Goal: Task Accomplishment & Management: Use online tool/utility

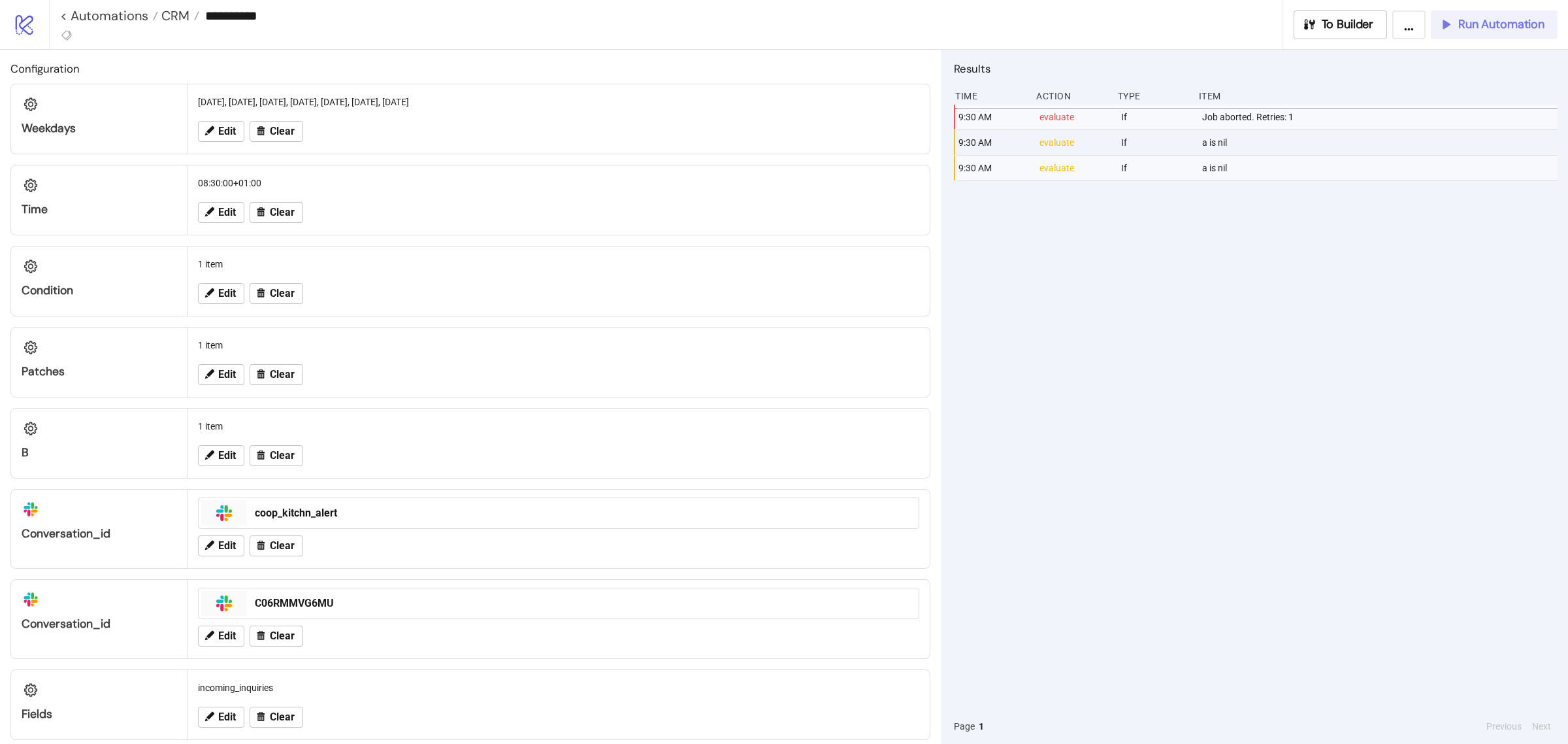
click at [1439, 31] on div "Run Automation" at bounding box center [1492, 24] width 106 height 15
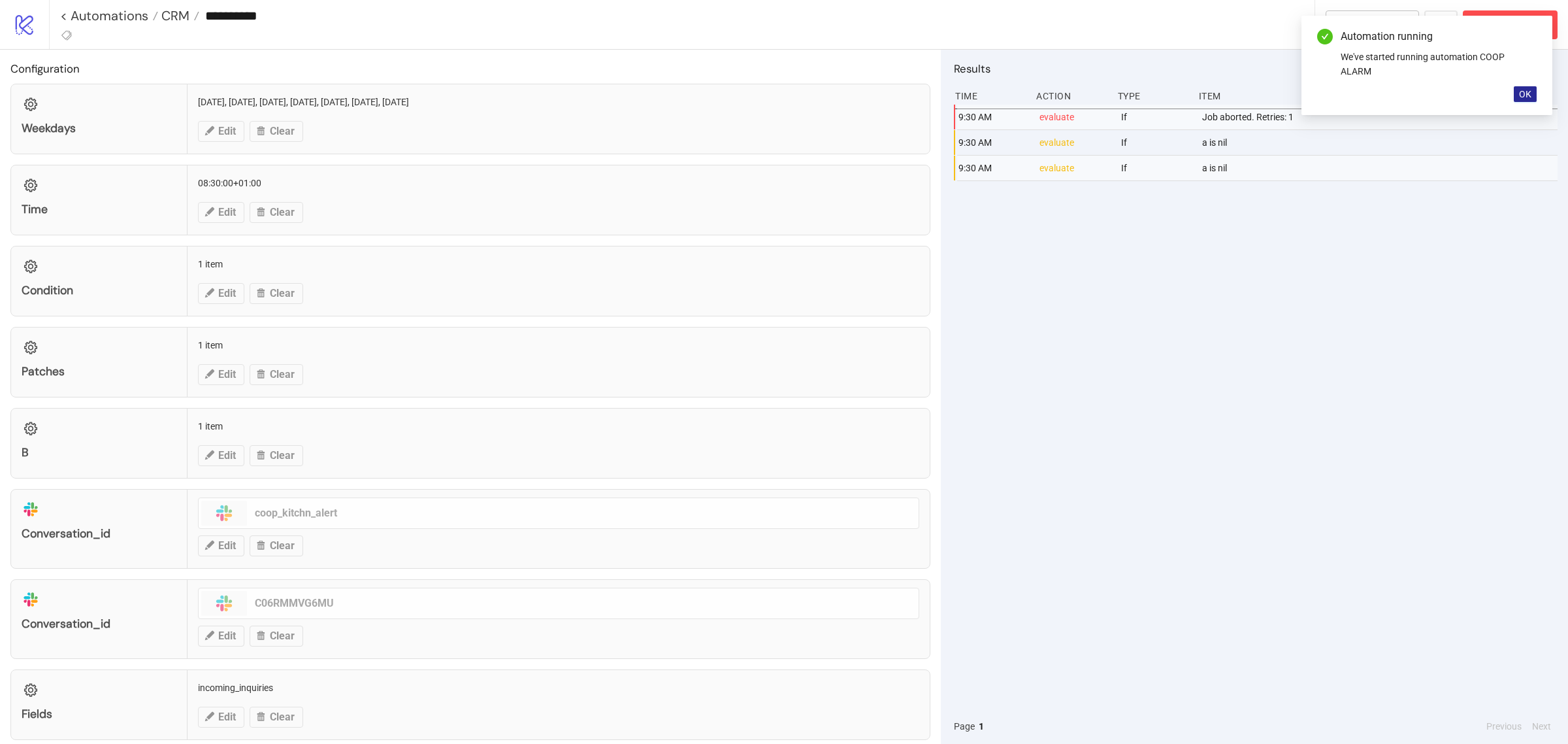
click at [1518, 86] on button "OK" at bounding box center [1526, 94] width 23 height 16
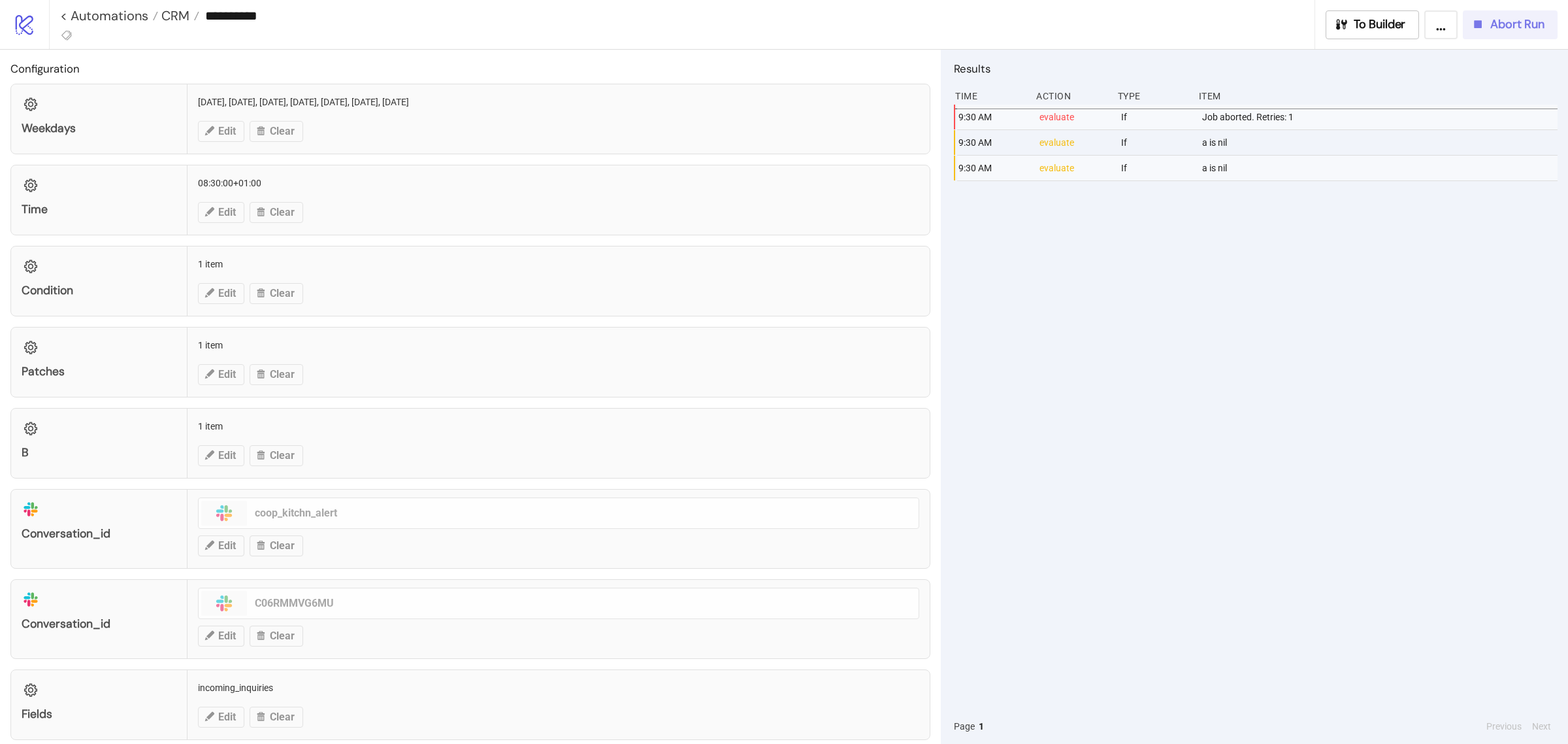
drag, startPoint x: 1497, startPoint y: 15, endPoint x: 1485, endPoint y: 25, distance: 15.6
click at [1485, 25] on button "Abort Run" at bounding box center [1511, 25] width 95 height 29
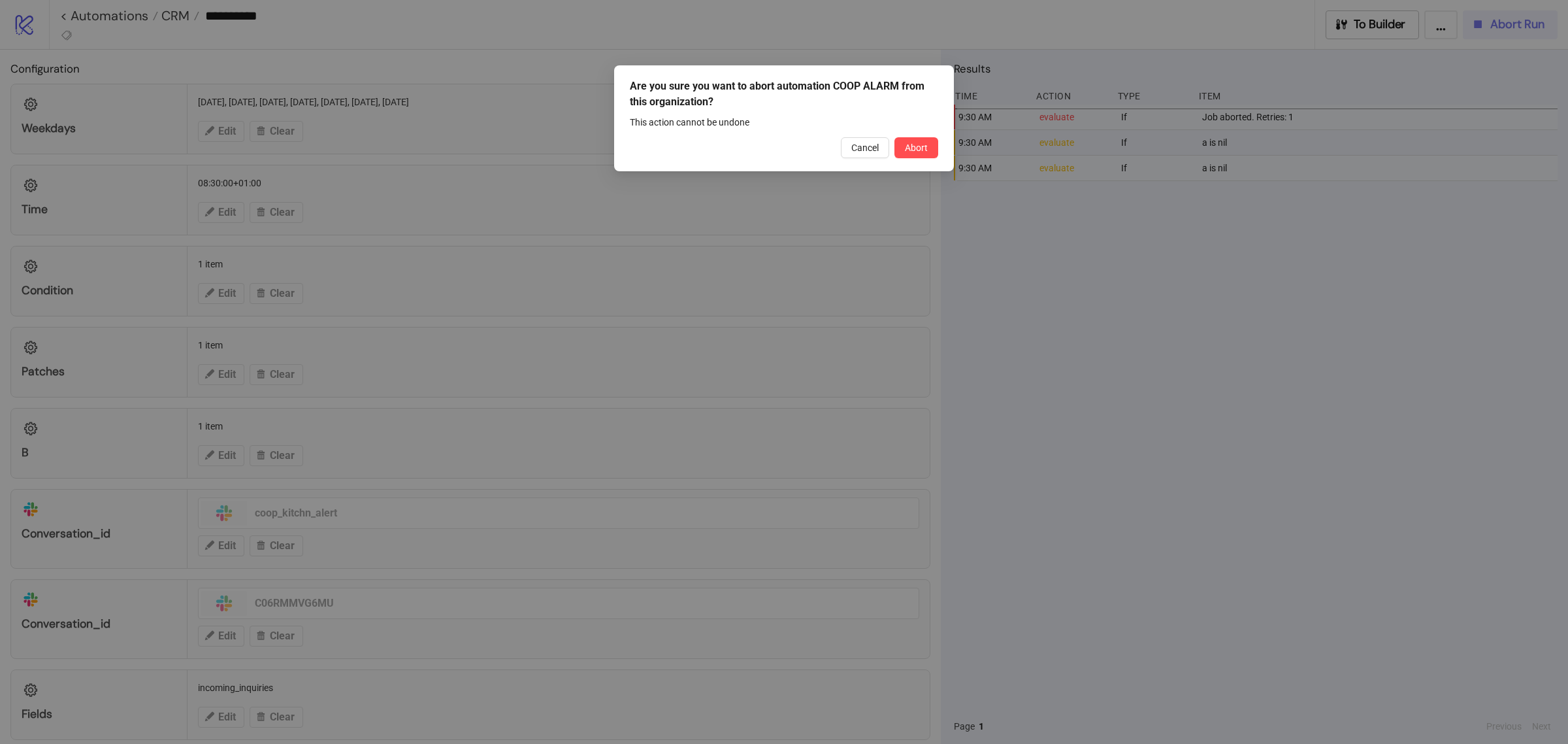
click at [1485, 25] on div "Are you sure you want to abort automation COOP ALARM from this organization? Th…" at bounding box center [784, 372] width 1568 height 744
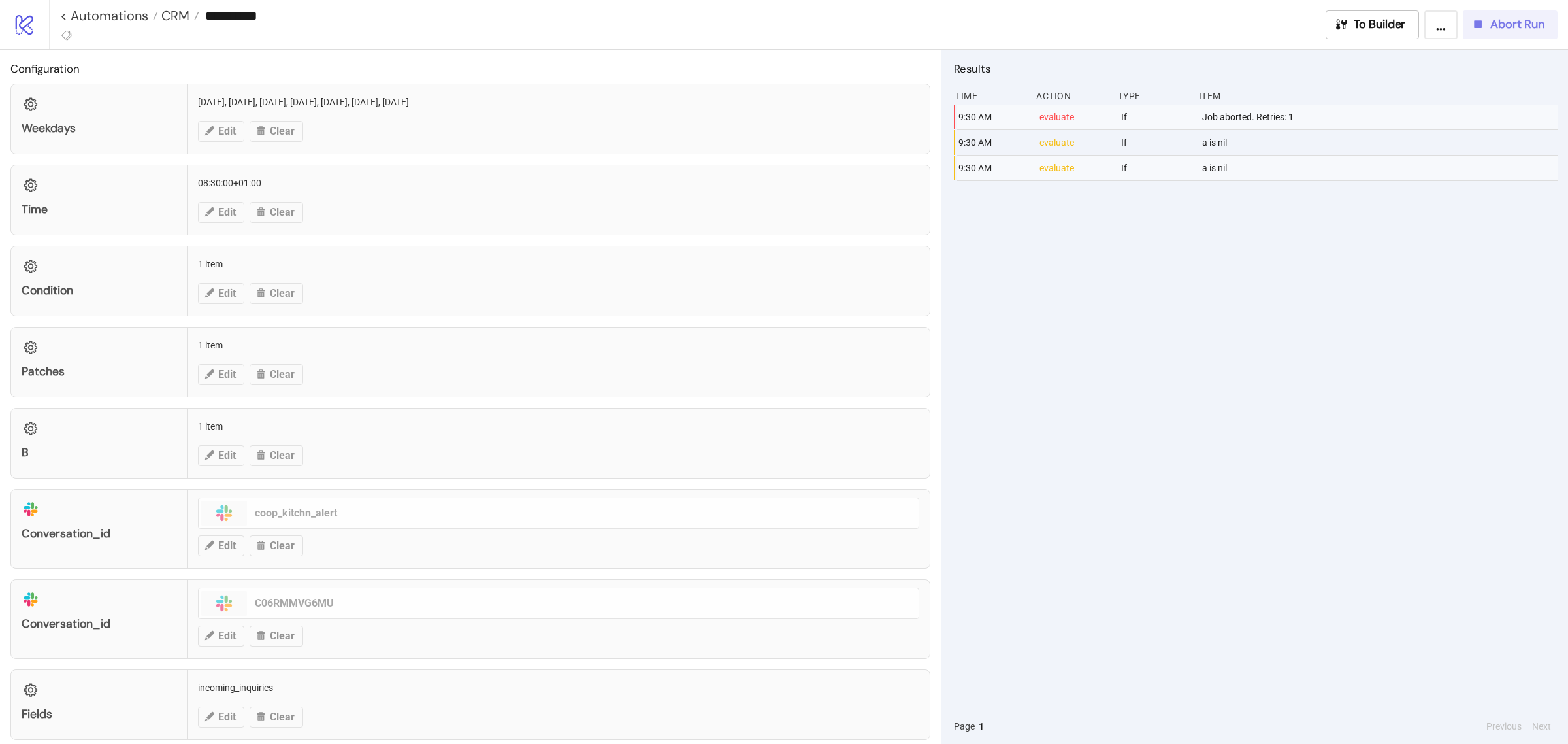
click at [1480, 28] on icon "button" at bounding box center [1478, 24] width 14 height 14
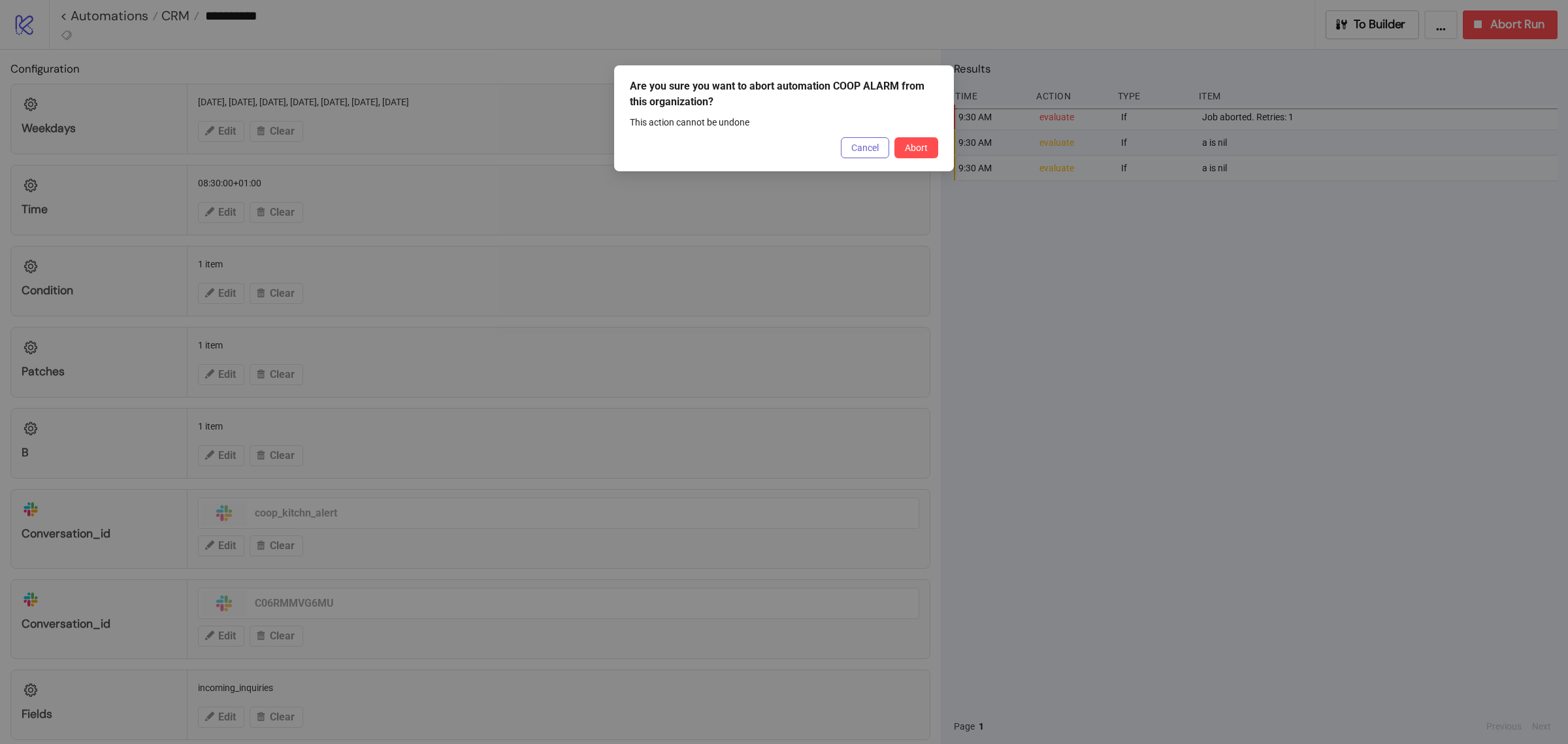
click at [855, 144] on span "Cancel" at bounding box center [864, 148] width 27 height 11
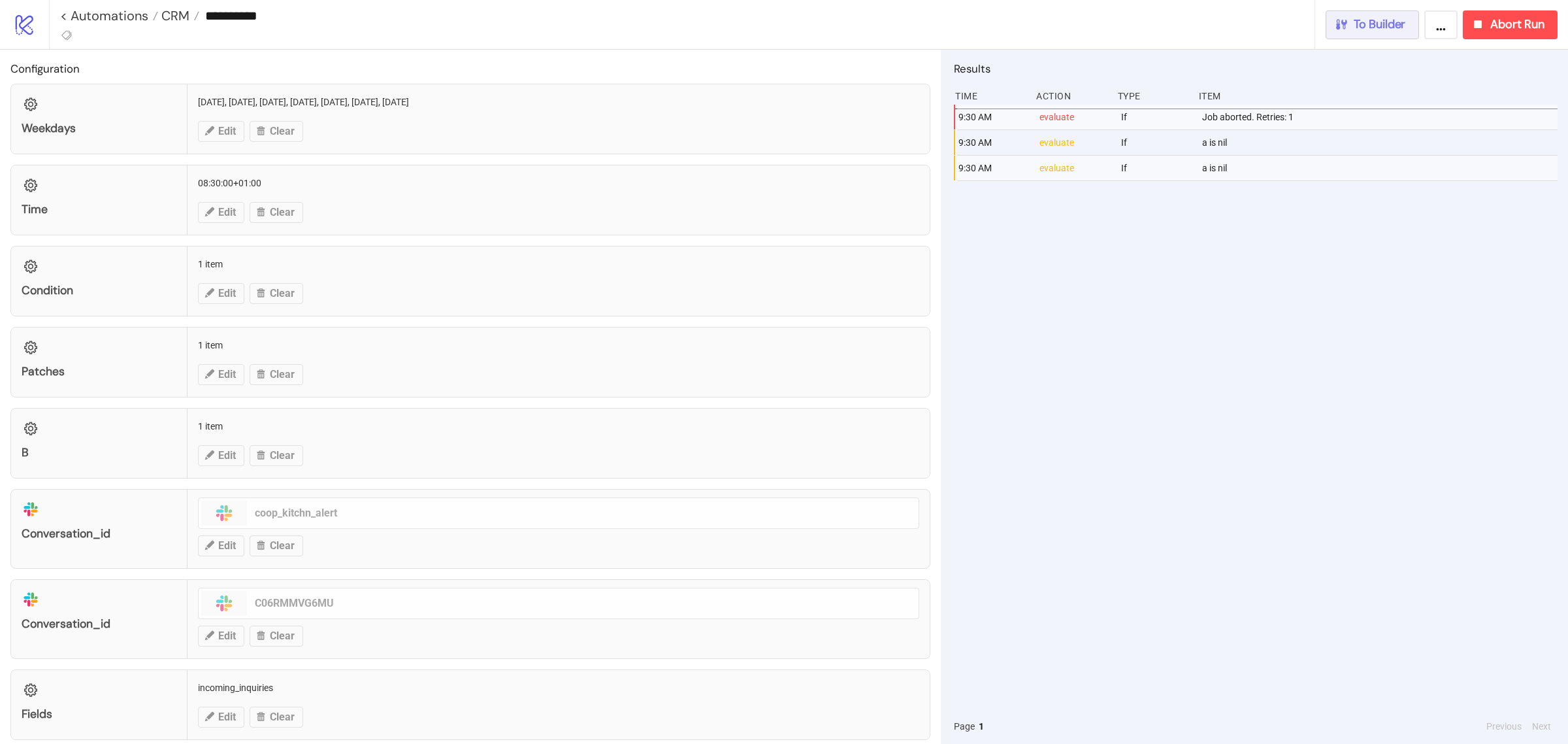
click at [1377, 27] on span "To Builder" at bounding box center [1380, 24] width 53 height 15
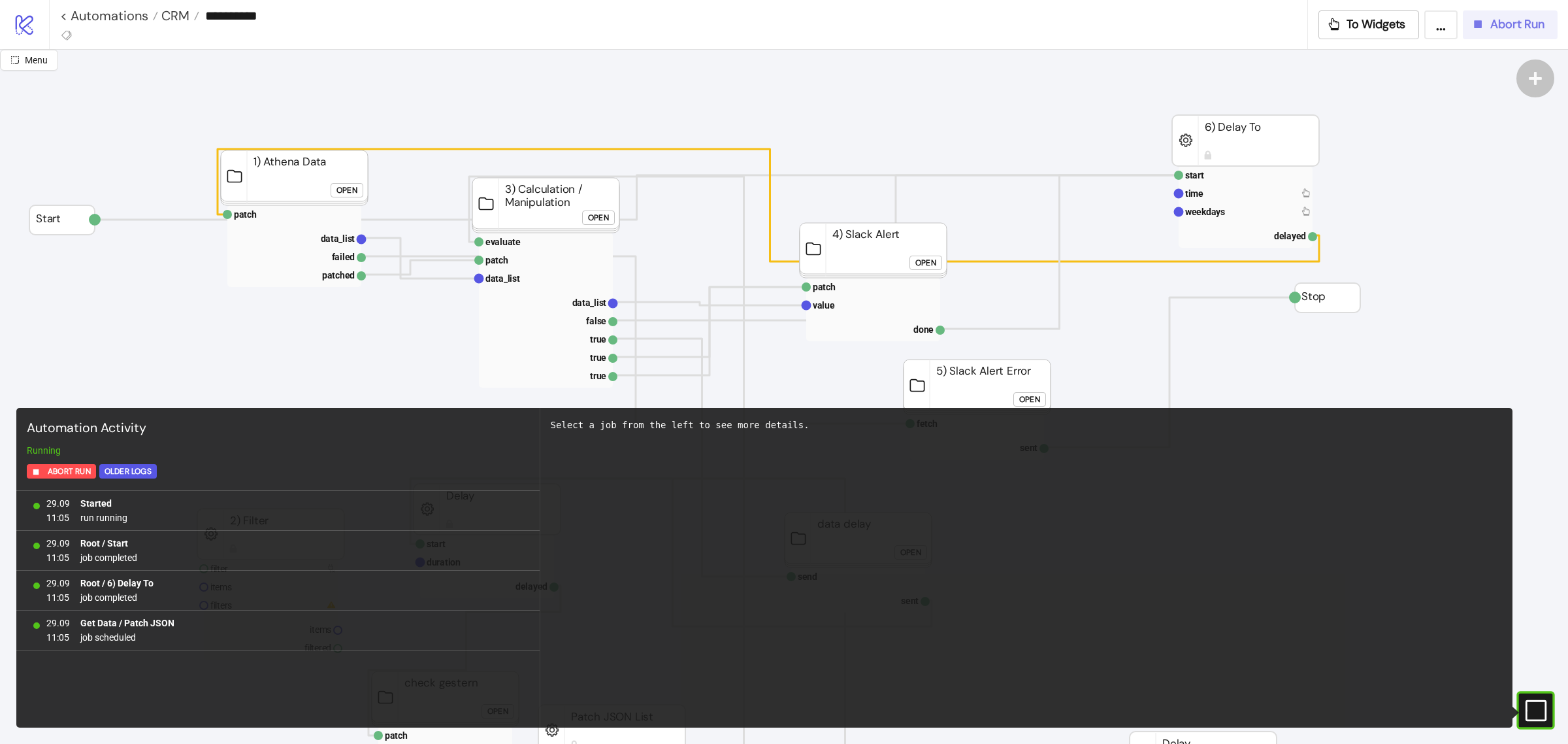
click at [1499, 21] on span "Abort Run" at bounding box center [1518, 24] width 54 height 15
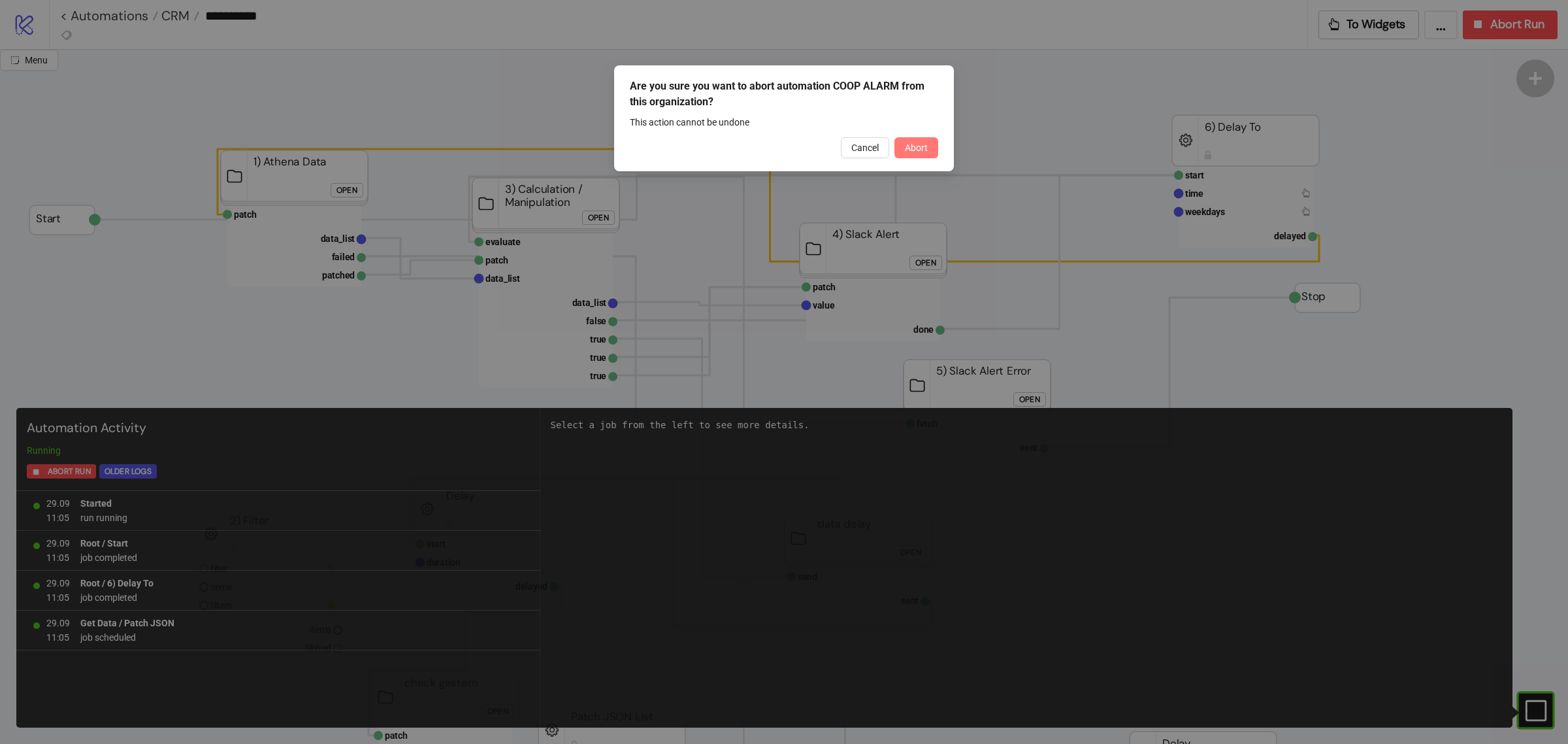
click at [919, 145] on span "Abort" at bounding box center [916, 148] width 23 height 11
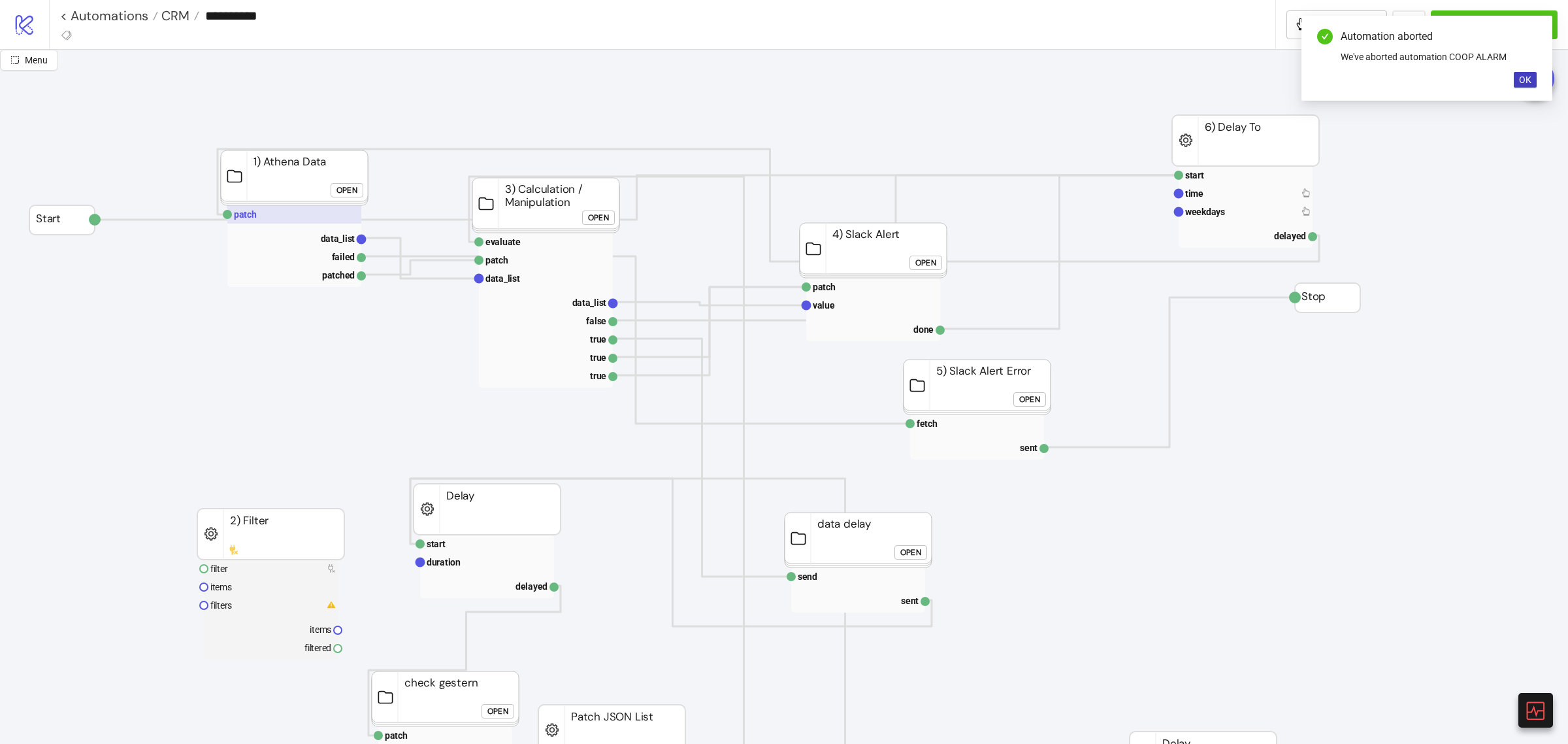
click at [307, 216] on rect at bounding box center [294, 214] width 134 height 18
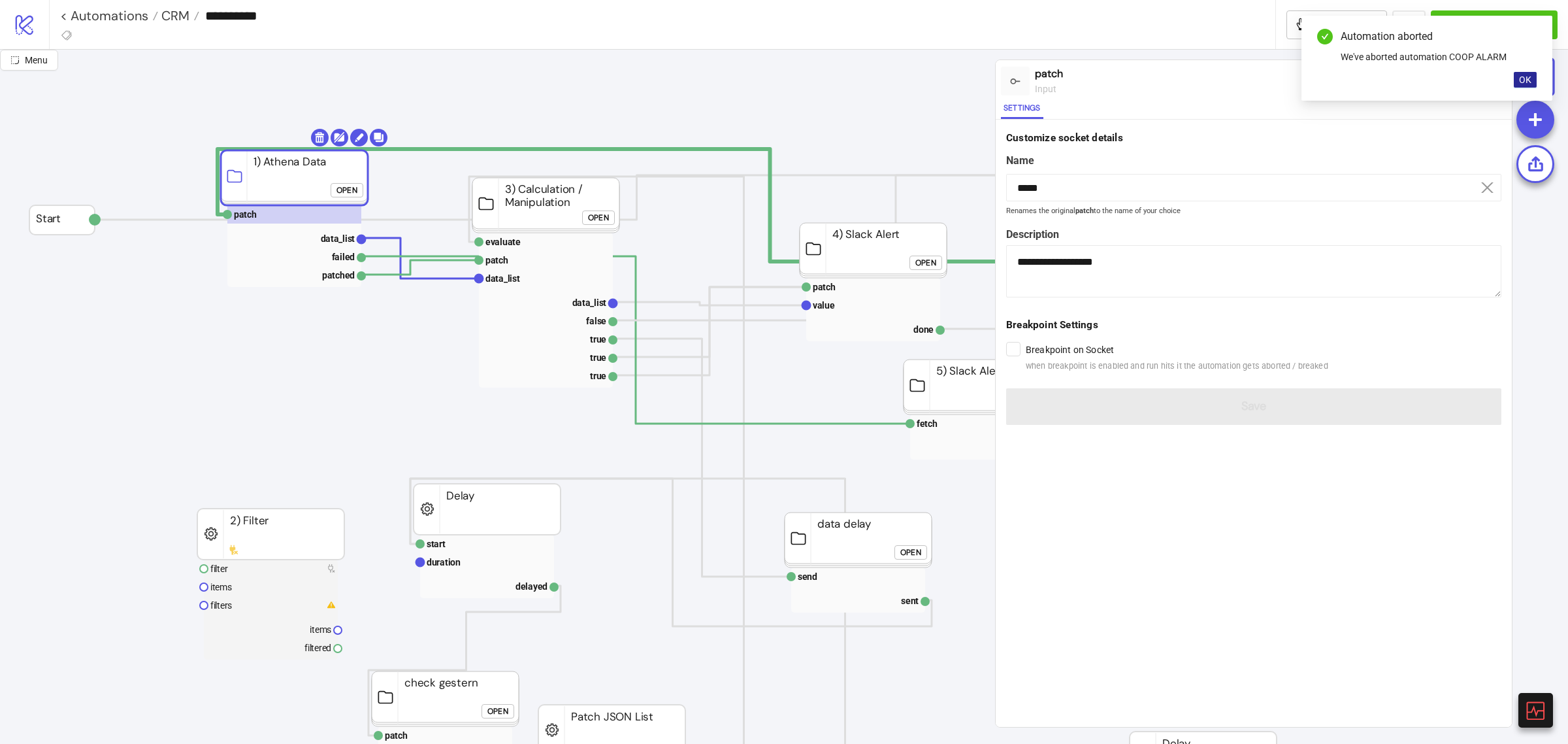
click at [1528, 79] on span "OK" at bounding box center [1526, 80] width 12 height 11
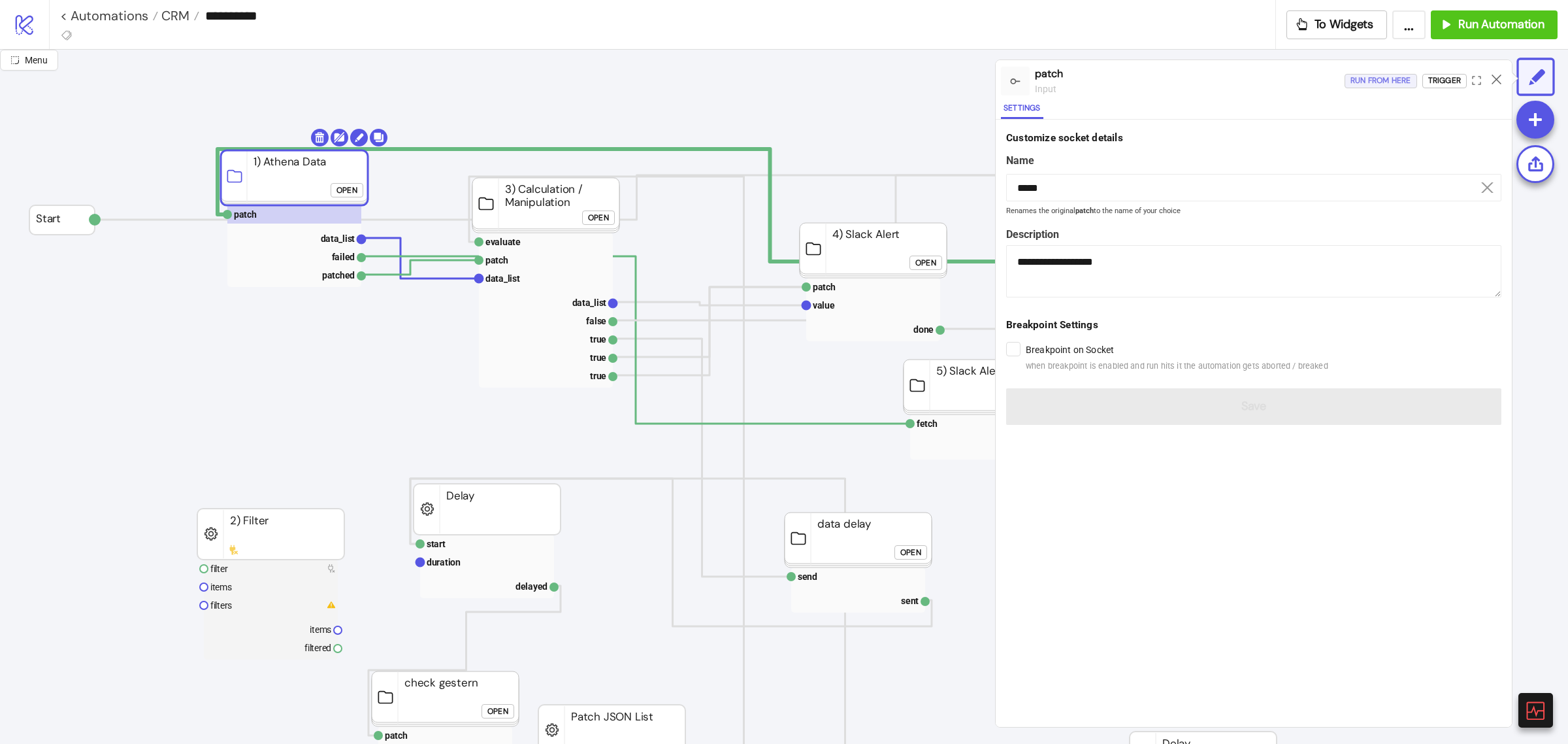
click at [1377, 76] on div "Run from here" at bounding box center [1381, 80] width 61 height 15
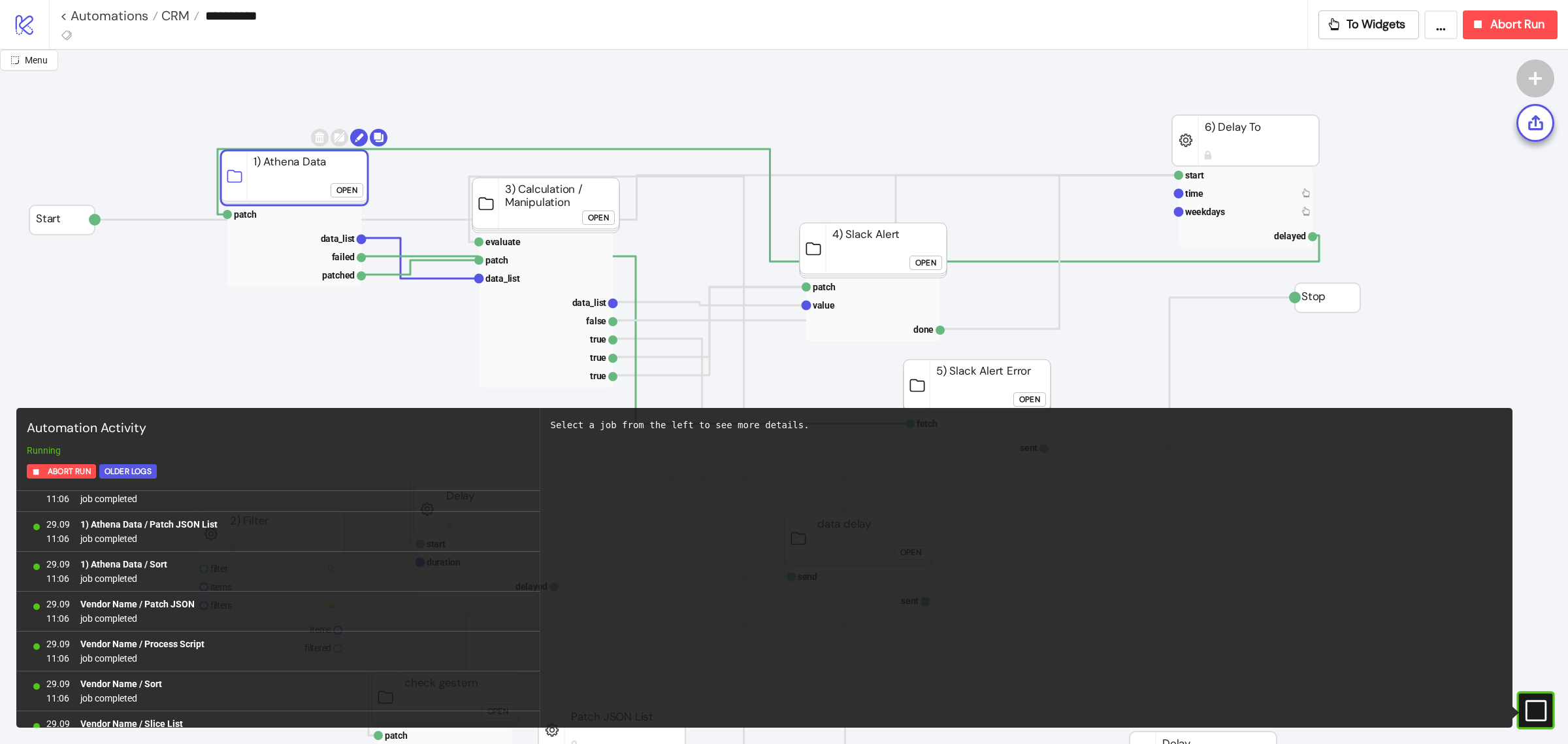
scroll to position [4323, 0]
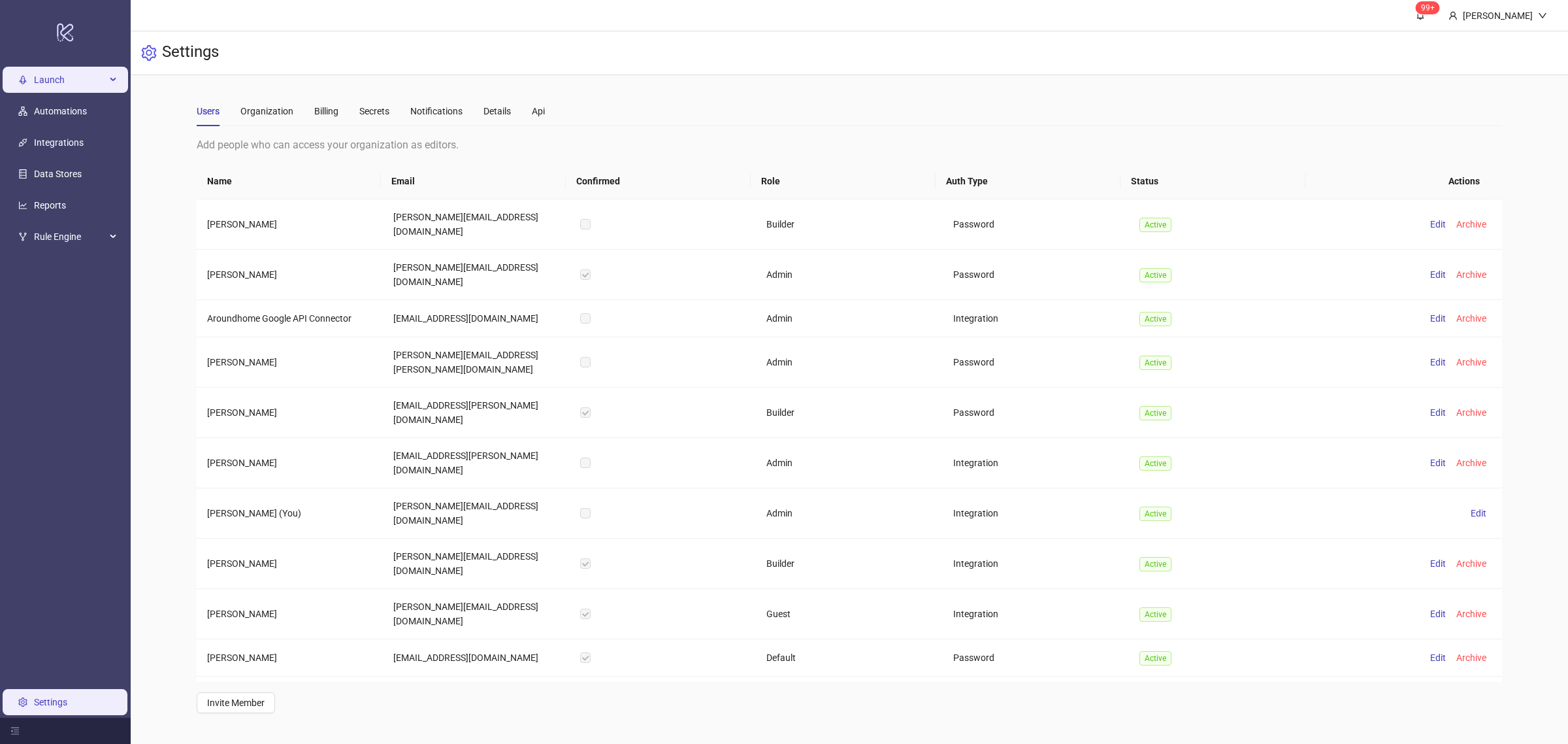
click at [46, 93] on li "Launch" at bounding box center [65, 80] width 131 height 32
click at [47, 93] on li "Launch" at bounding box center [65, 80] width 131 height 32
click at [47, 90] on span "Launch" at bounding box center [70, 80] width 72 height 26
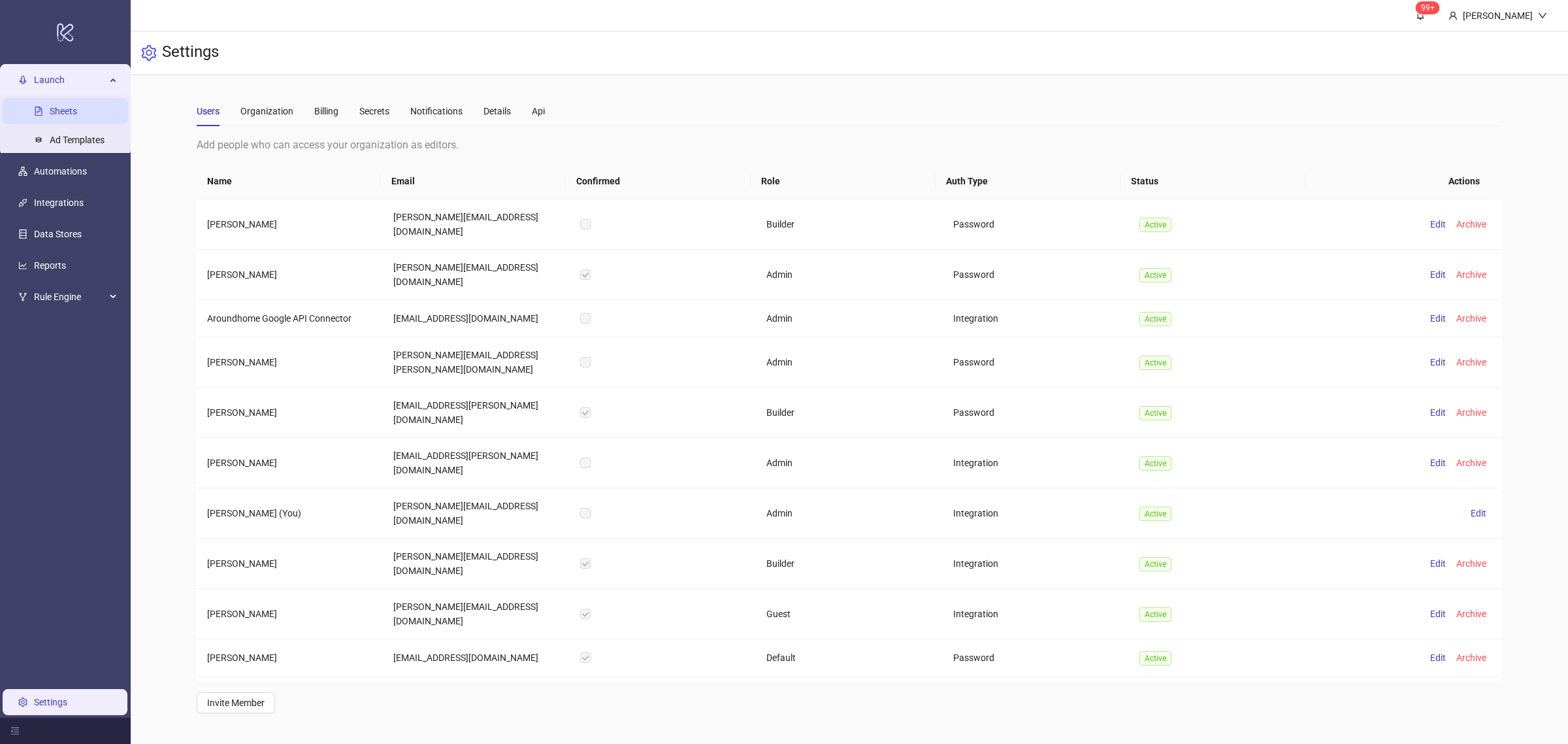
click at [53, 108] on link "Sheets" at bounding box center [63, 112] width 27 height 11
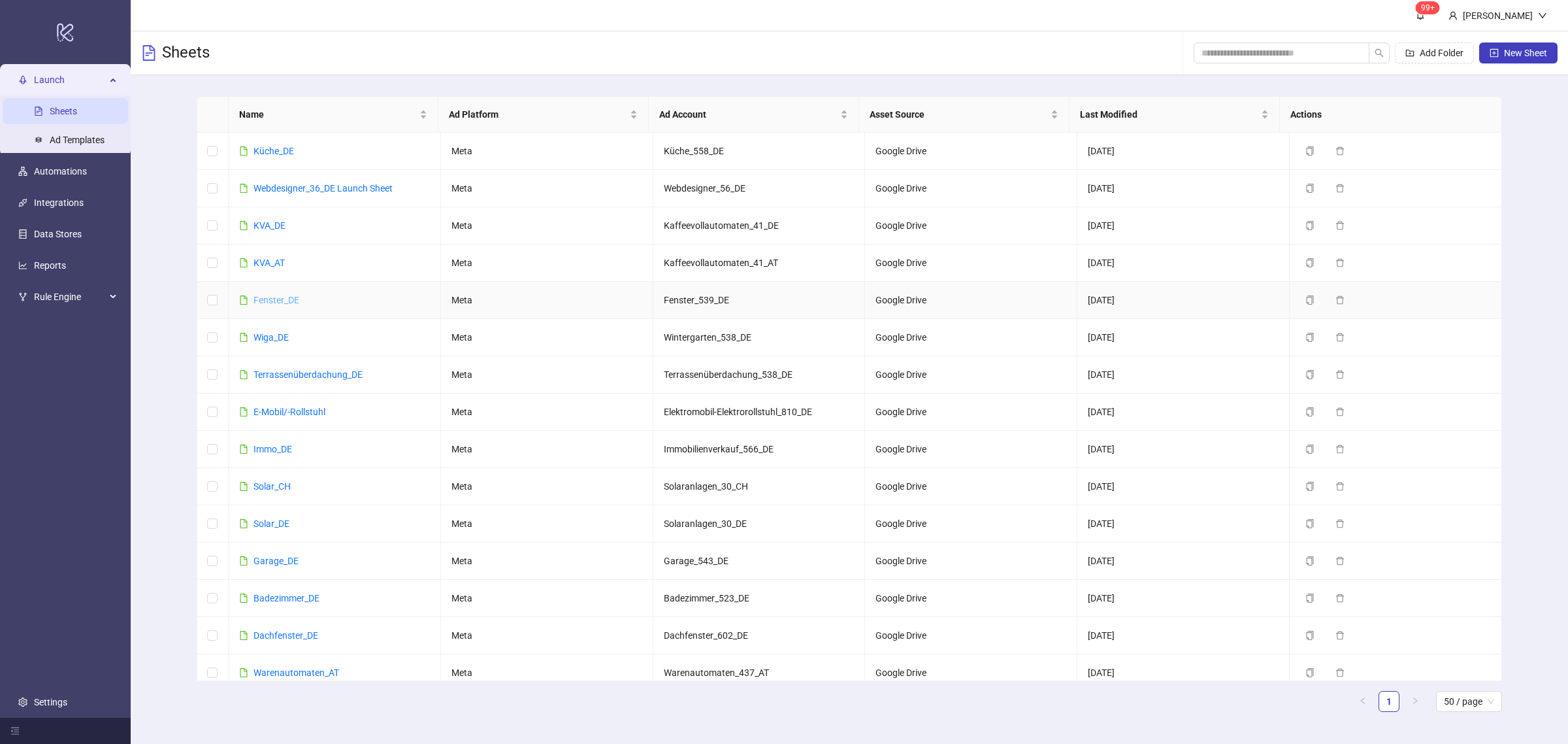
click at [291, 297] on link "Fenster_DE" at bounding box center [277, 300] width 46 height 11
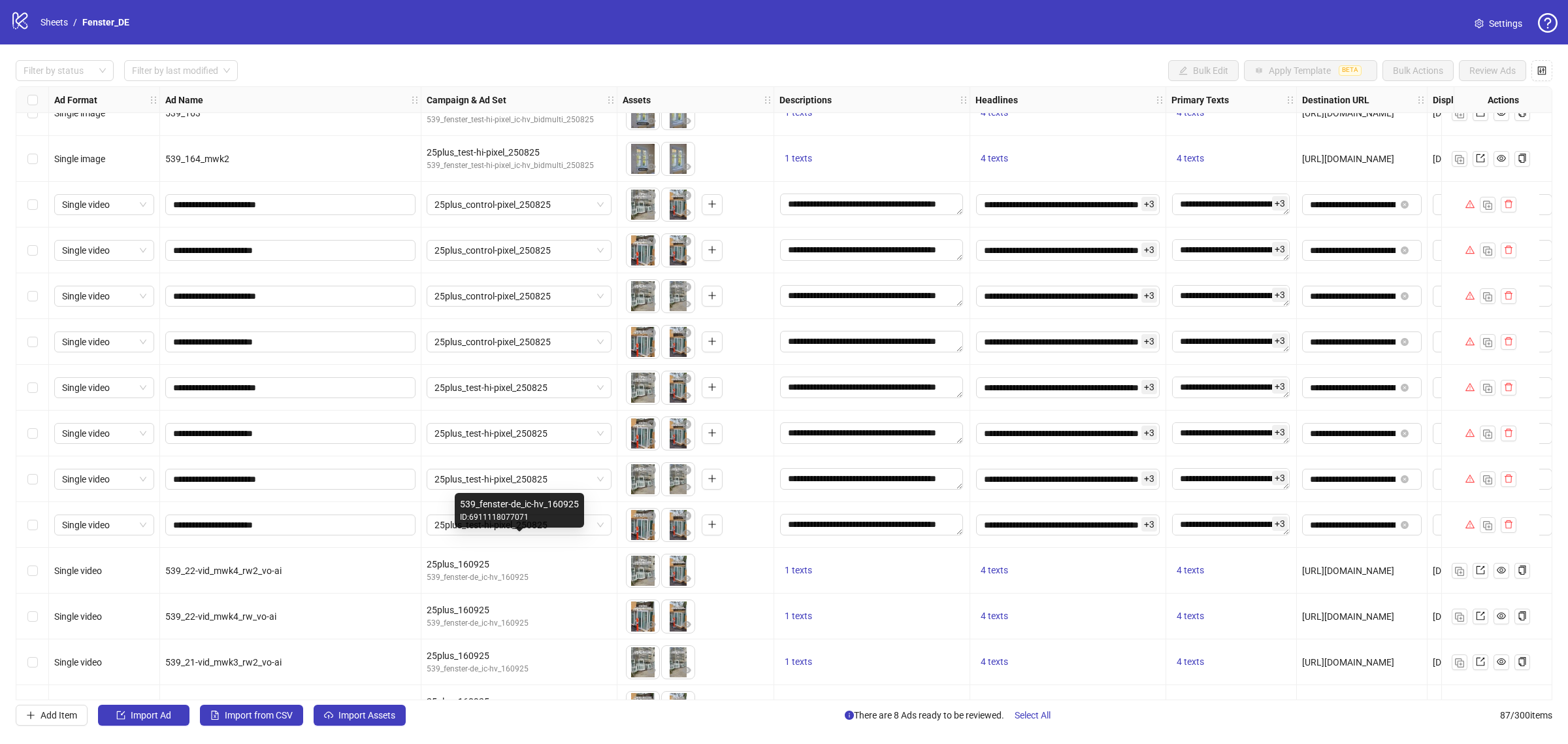
scroll to position [3399, 0]
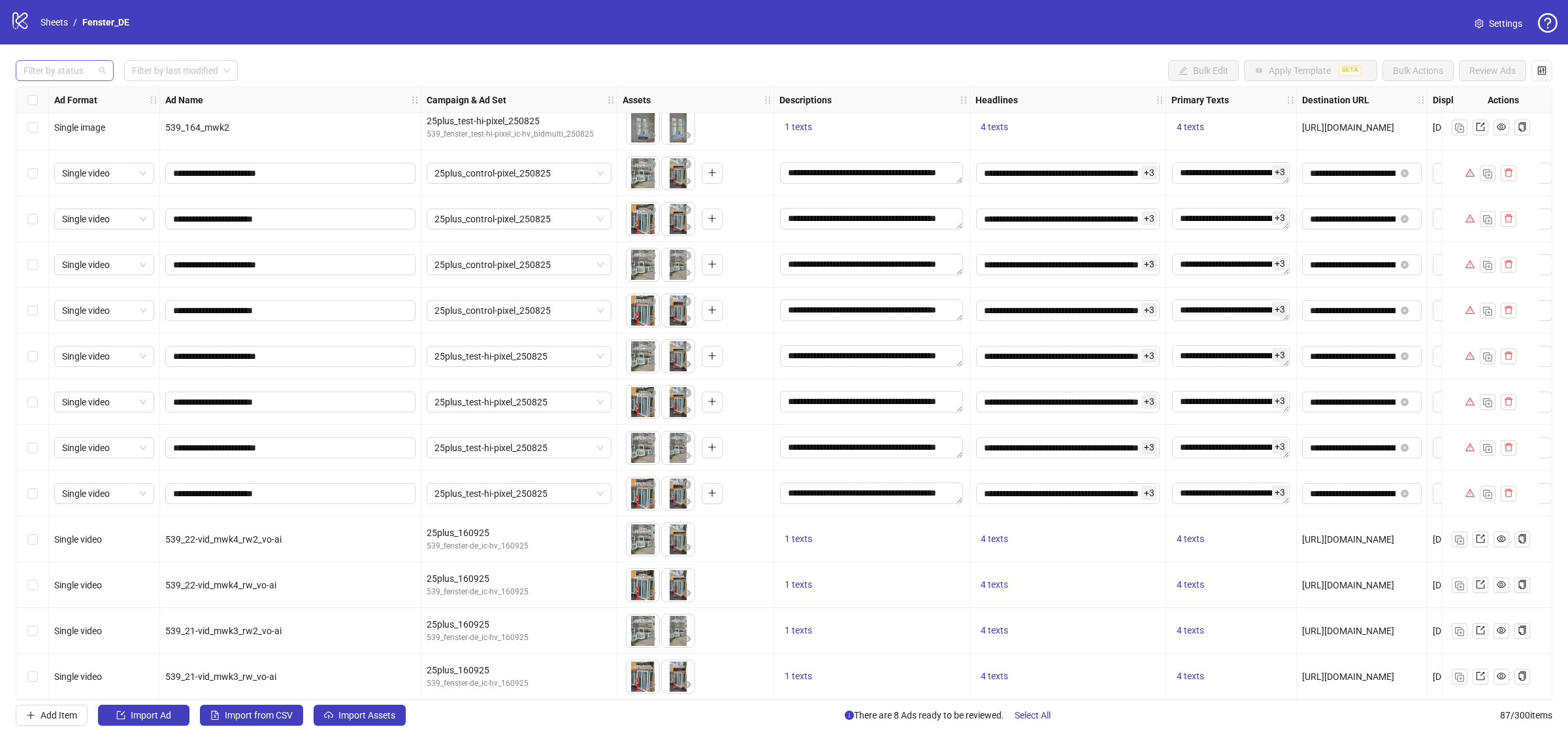
click at [79, 69] on div at bounding box center [58, 70] width 79 height 18
click at [66, 100] on div "Draft" at bounding box center [65, 98] width 77 height 14
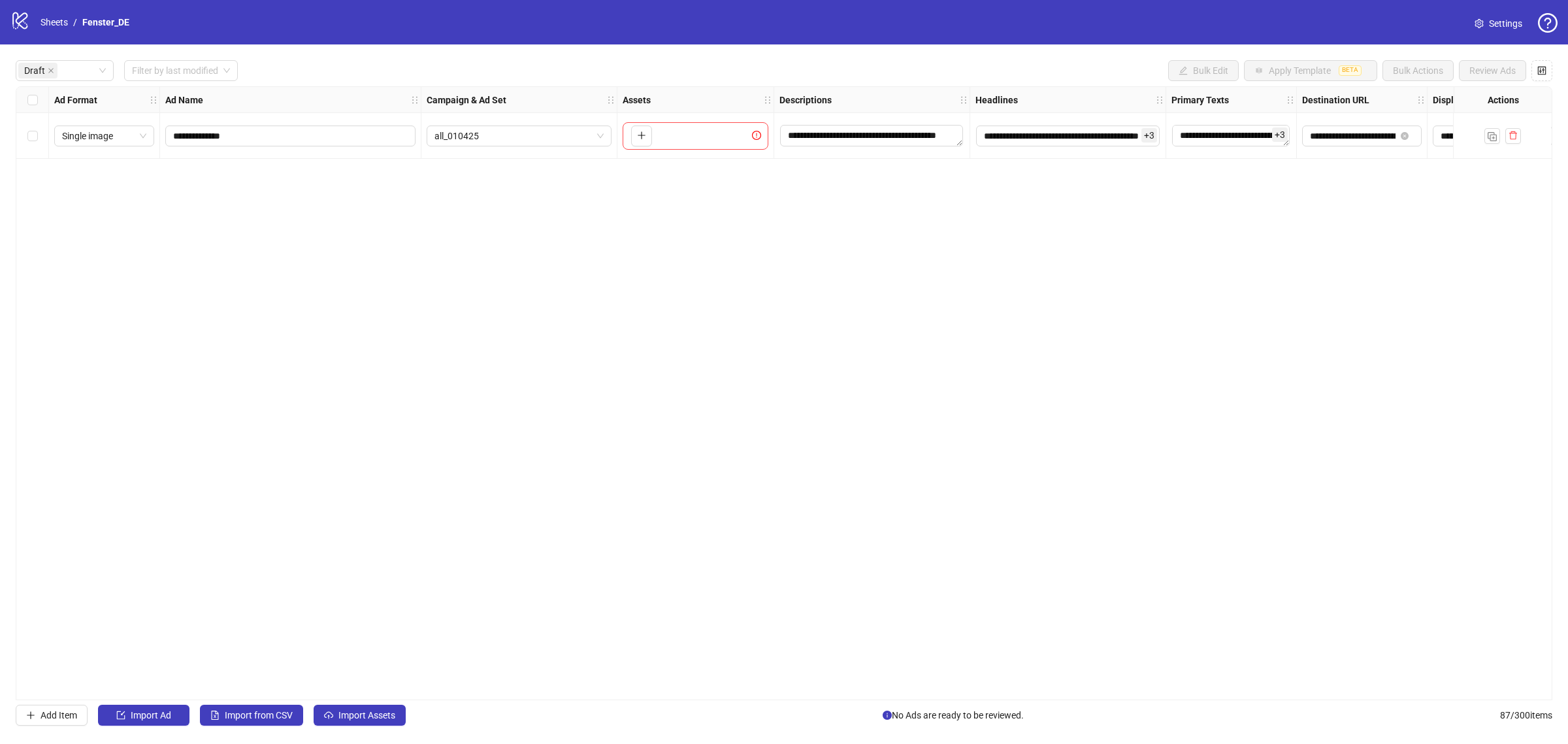
click at [141, 417] on div "**********" at bounding box center [784, 393] width 1537 height 614
click at [48, 69] on icon "close" at bounding box center [51, 70] width 5 height 5
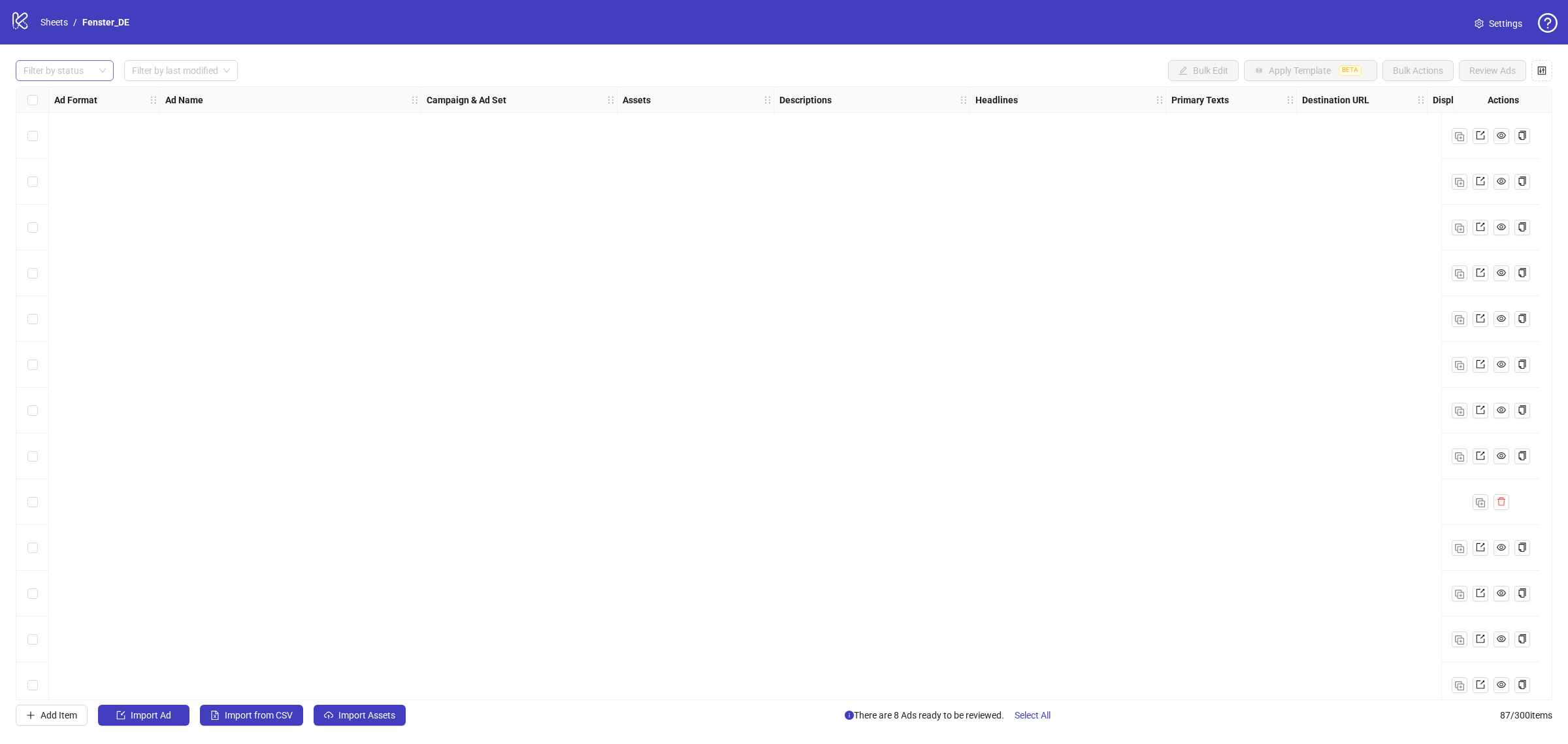
scroll to position [3399, 0]
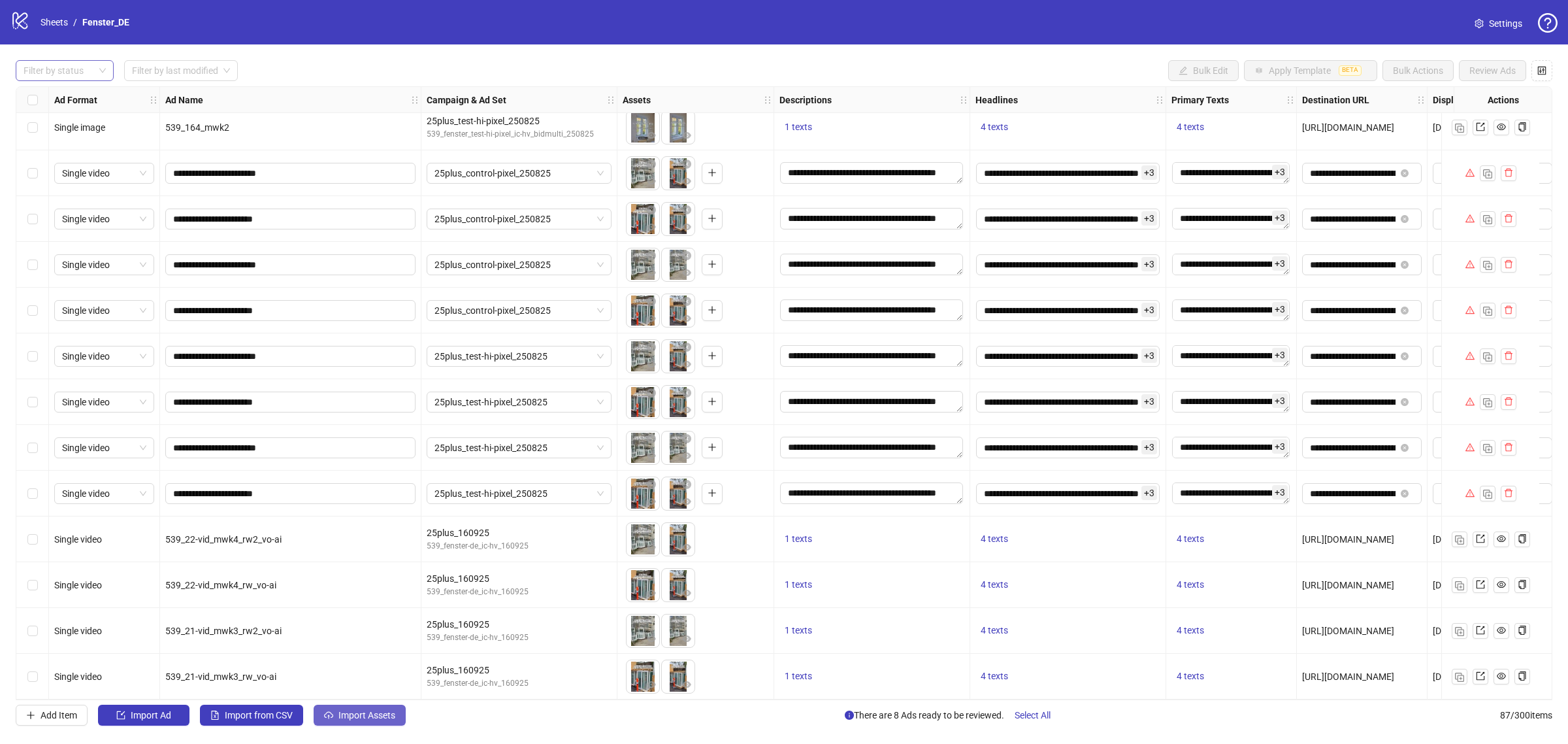
click at [379, 717] on span "Import Assets" at bounding box center [366, 715] width 57 height 11
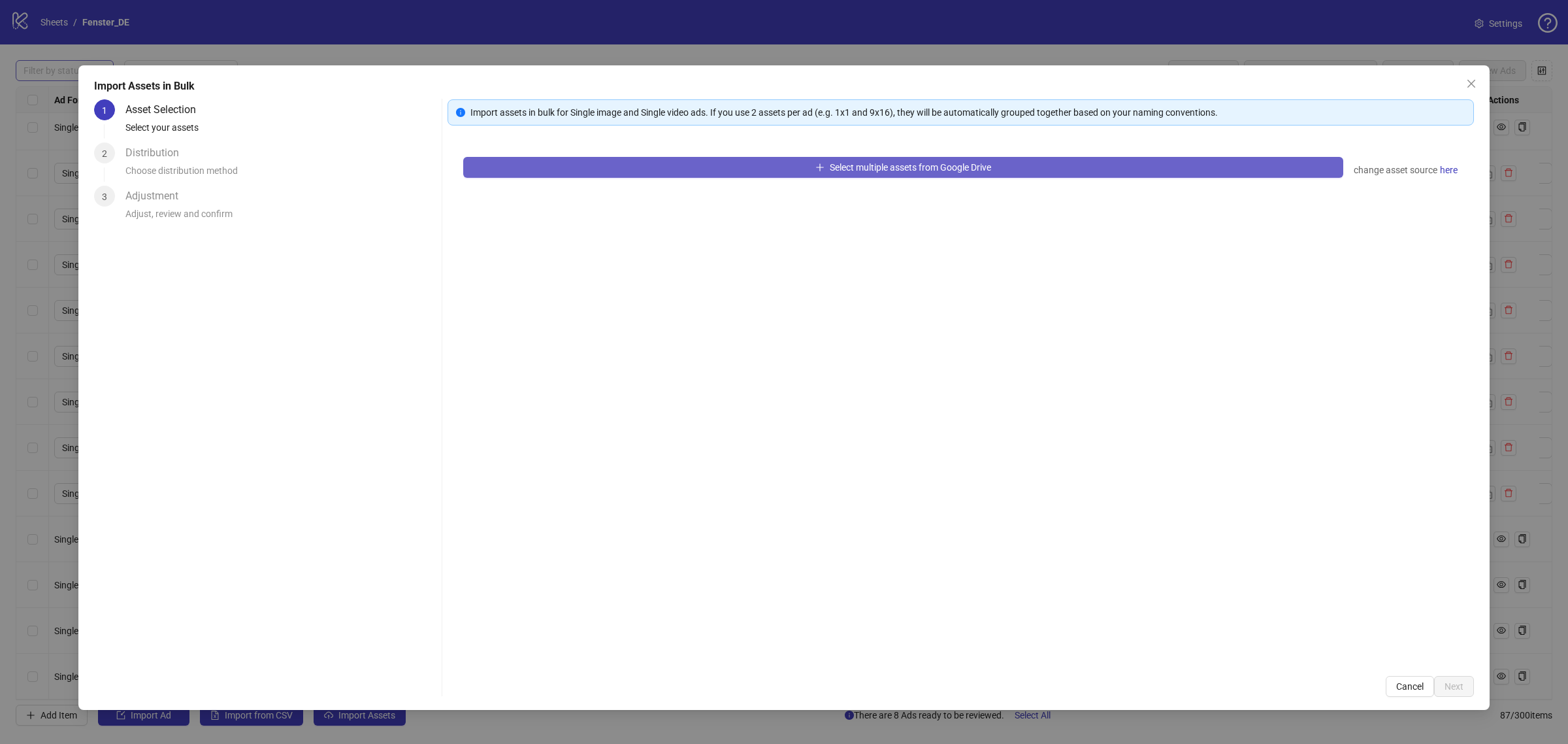
click at [767, 174] on button "Select multiple assets from Google Drive" at bounding box center [903, 168] width 880 height 21
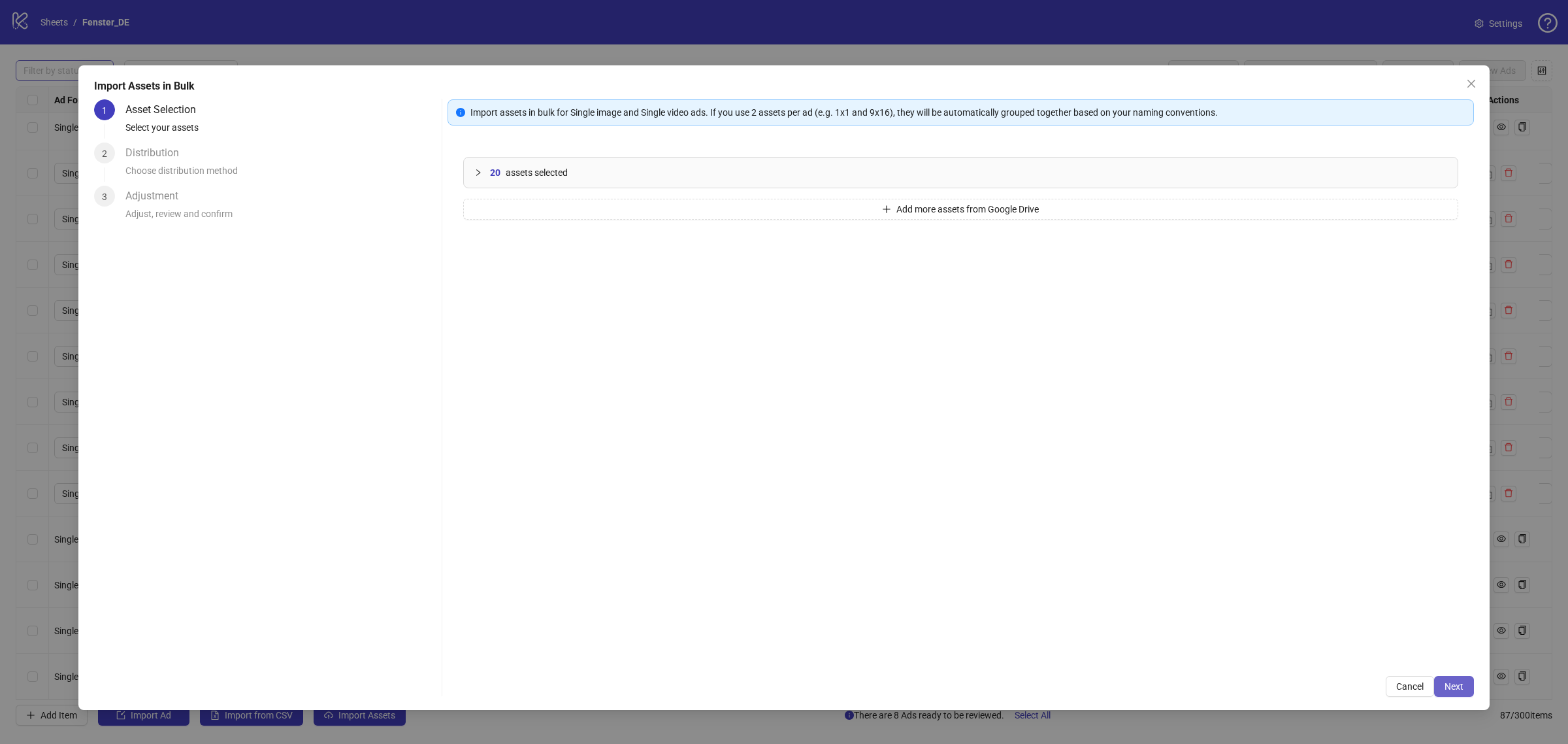
click at [1445, 690] on span "Next" at bounding box center [1455, 686] width 19 height 11
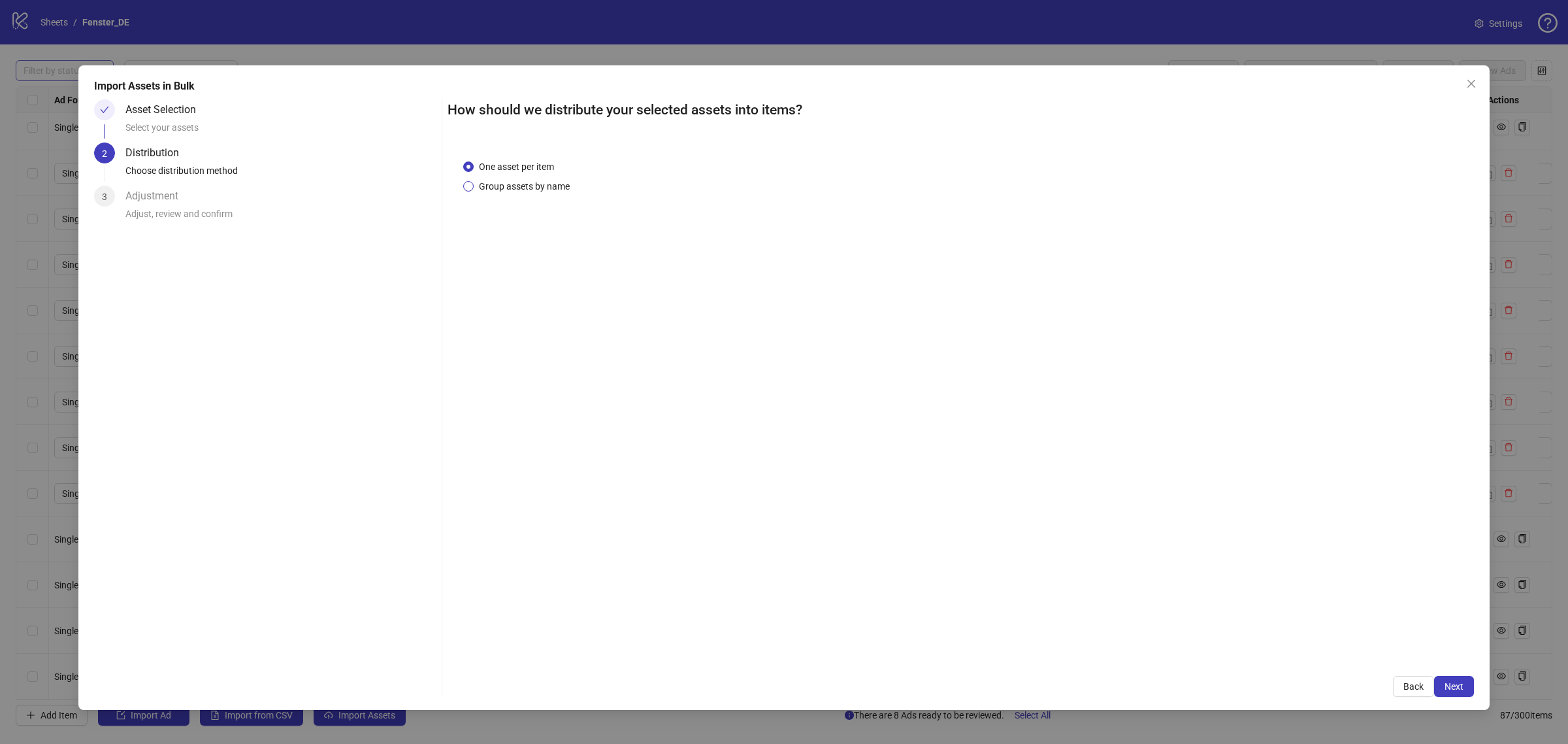
click at [559, 188] on span "Group assets by name" at bounding box center [524, 186] width 101 height 14
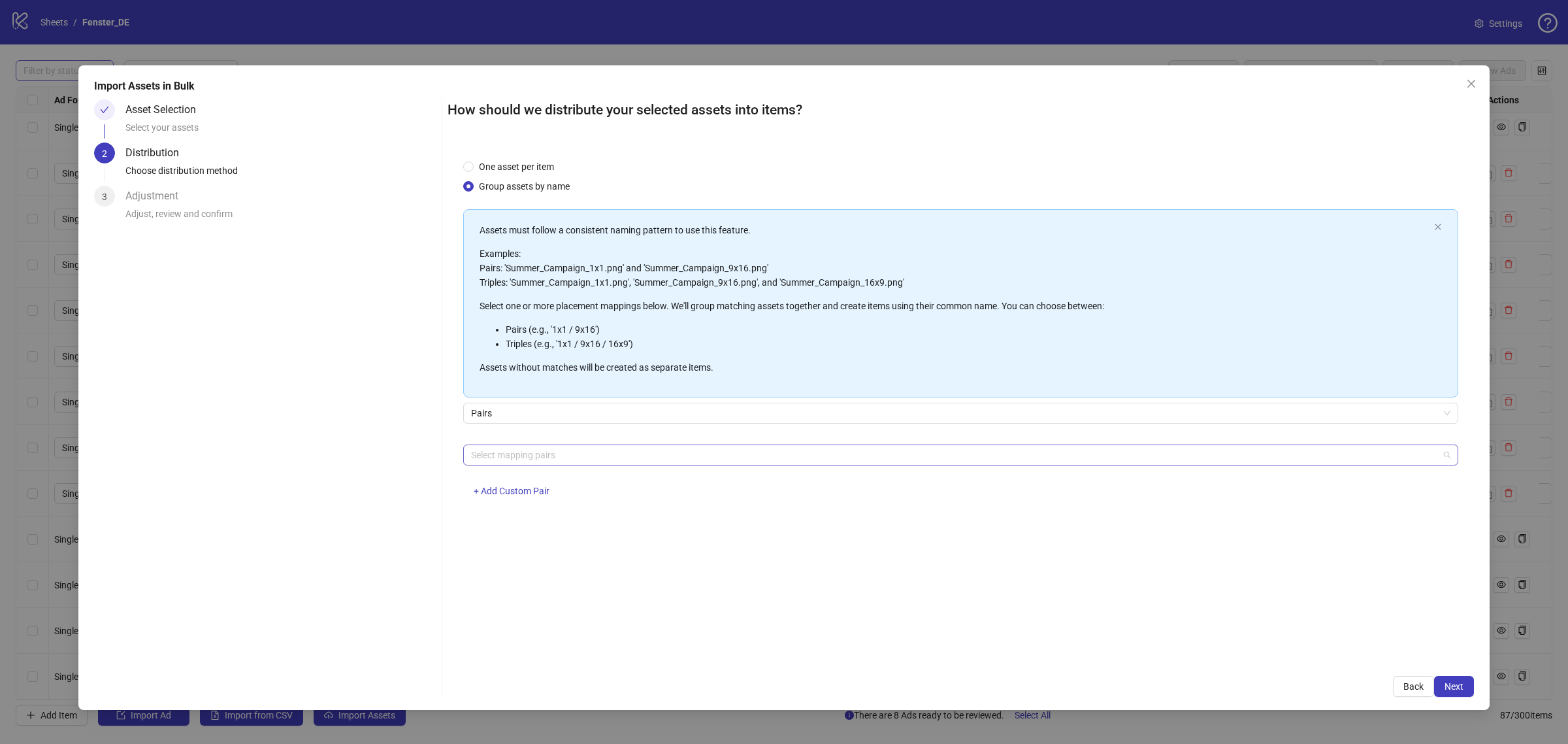
click at [583, 451] on div at bounding box center [953, 454] width 976 height 18
click at [550, 504] on div "feed / story" at bounding box center [960, 502] width 974 height 14
click at [716, 672] on div "How should we distribute your selected assets into items? One asset per item Gr…" at bounding box center [961, 398] width 1027 height 597
click at [1454, 691] on span "Next" at bounding box center [1455, 686] width 19 height 11
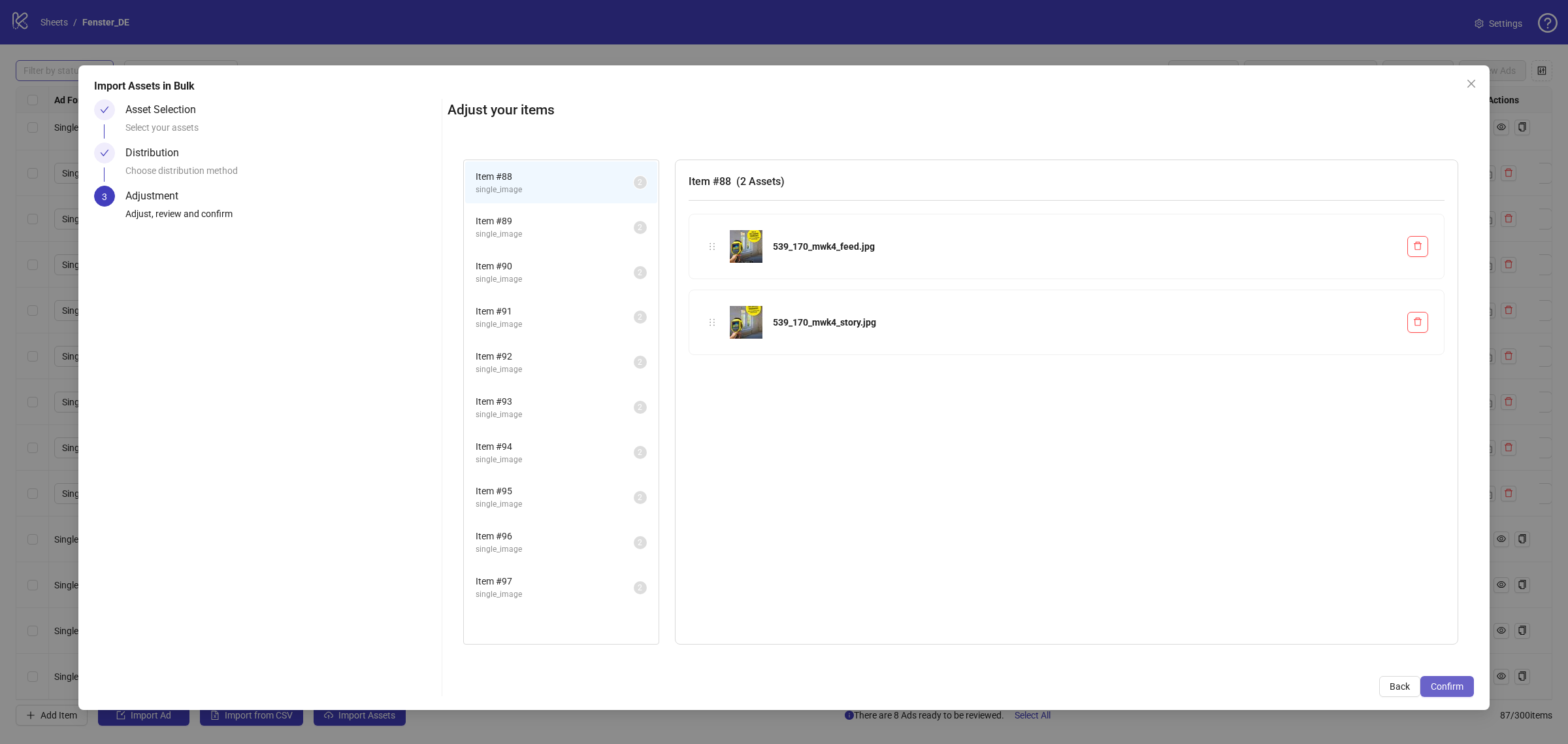
click at [1454, 691] on span "Confirm" at bounding box center [1447, 686] width 33 height 11
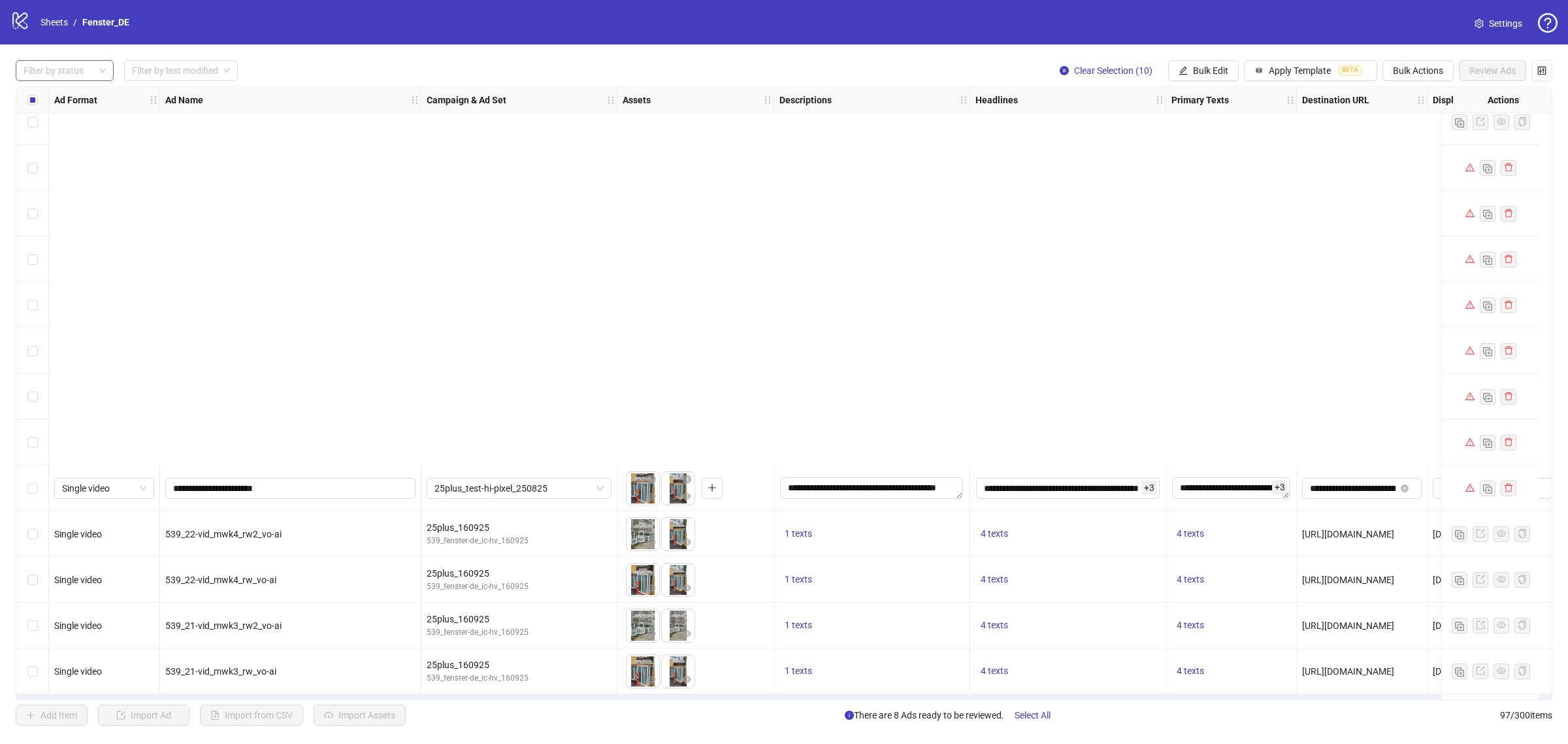
scroll to position [3856, 0]
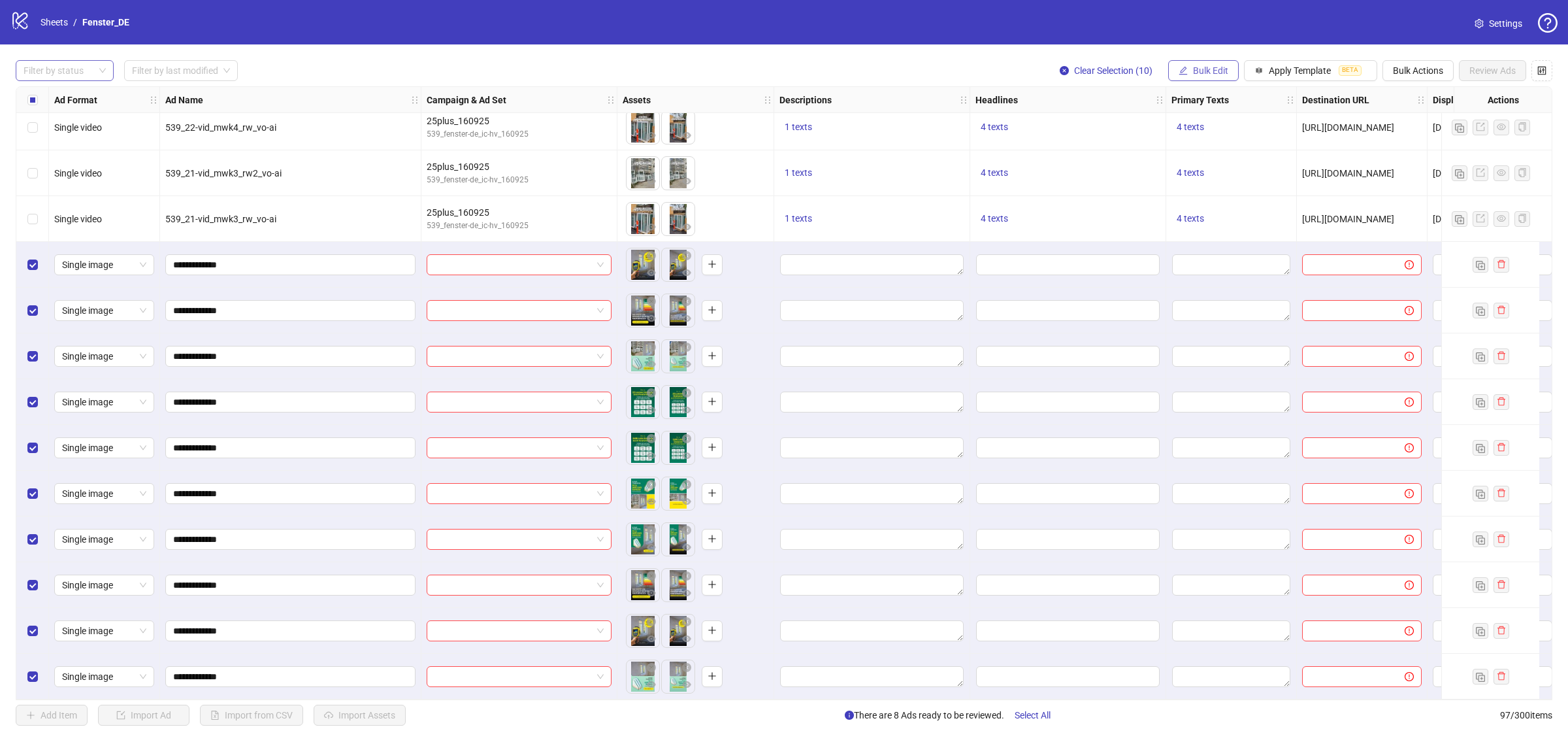
click at [1216, 78] on button "Bulk Edit" at bounding box center [1203, 70] width 70 height 21
click at [1214, 121] on span "Name" at bounding box center [1214, 118] width 78 height 14
click at [1151, 172] on input "**********" at bounding box center [1166, 164] width 262 height 21
click at [1113, 126] on span "Replace" at bounding box center [1166, 127] width 246 height 19
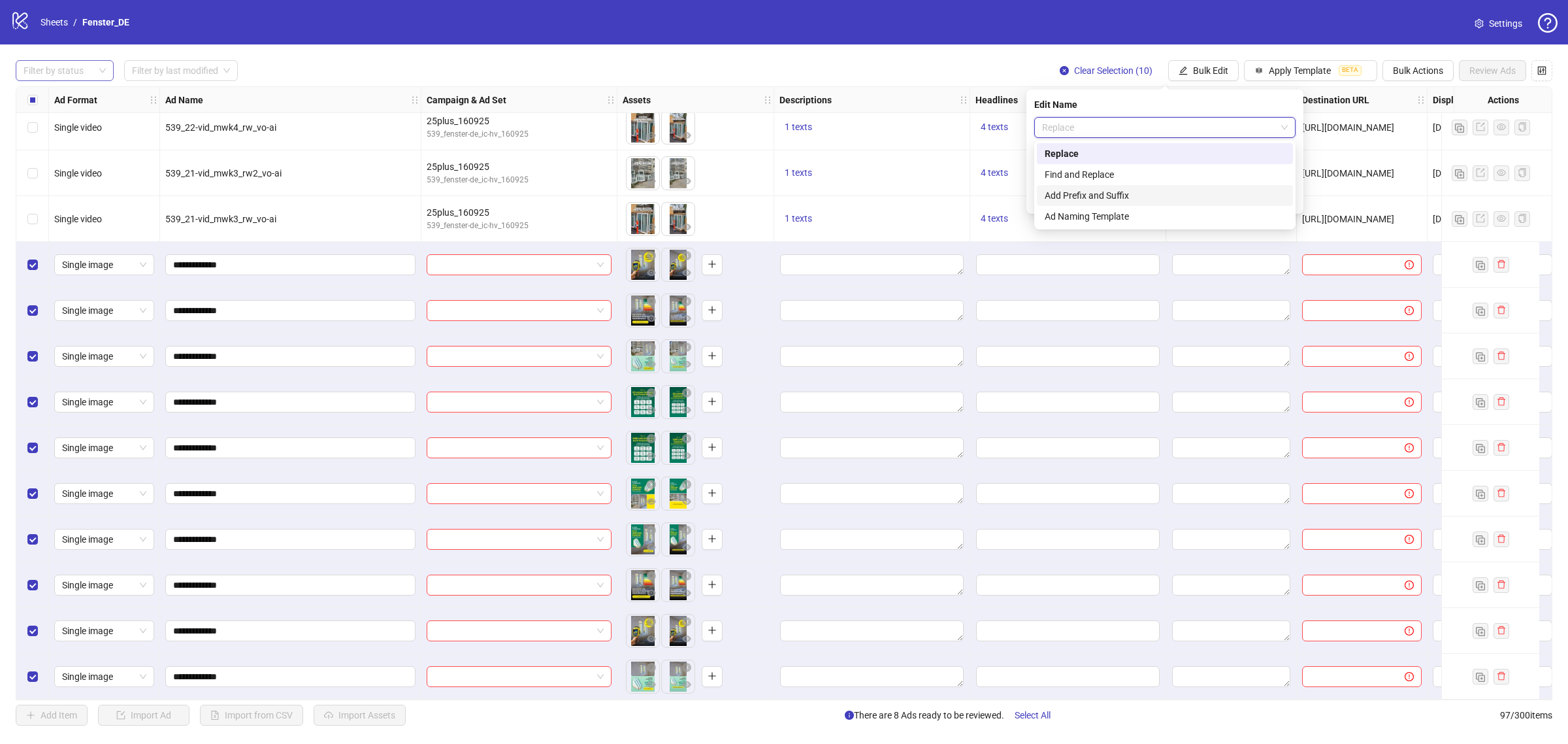
click at [1124, 198] on div "Add Prefix and Suffix" at bounding box center [1166, 195] width 241 height 14
click at [1138, 201] on input "text" at bounding box center [1166, 200] width 262 height 21
type input "*****"
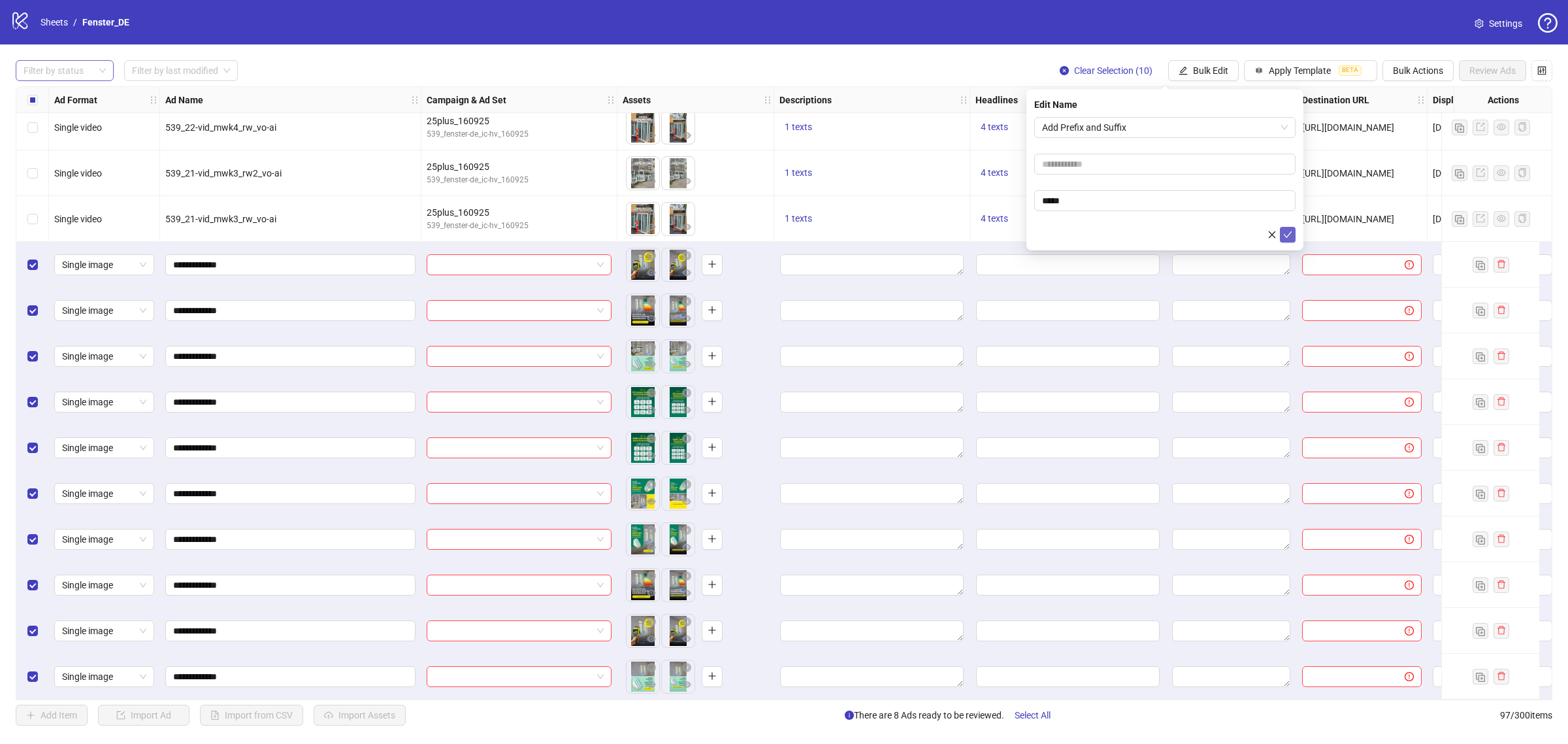
click at [1291, 234] on icon "check" at bounding box center [1288, 235] width 9 height 9
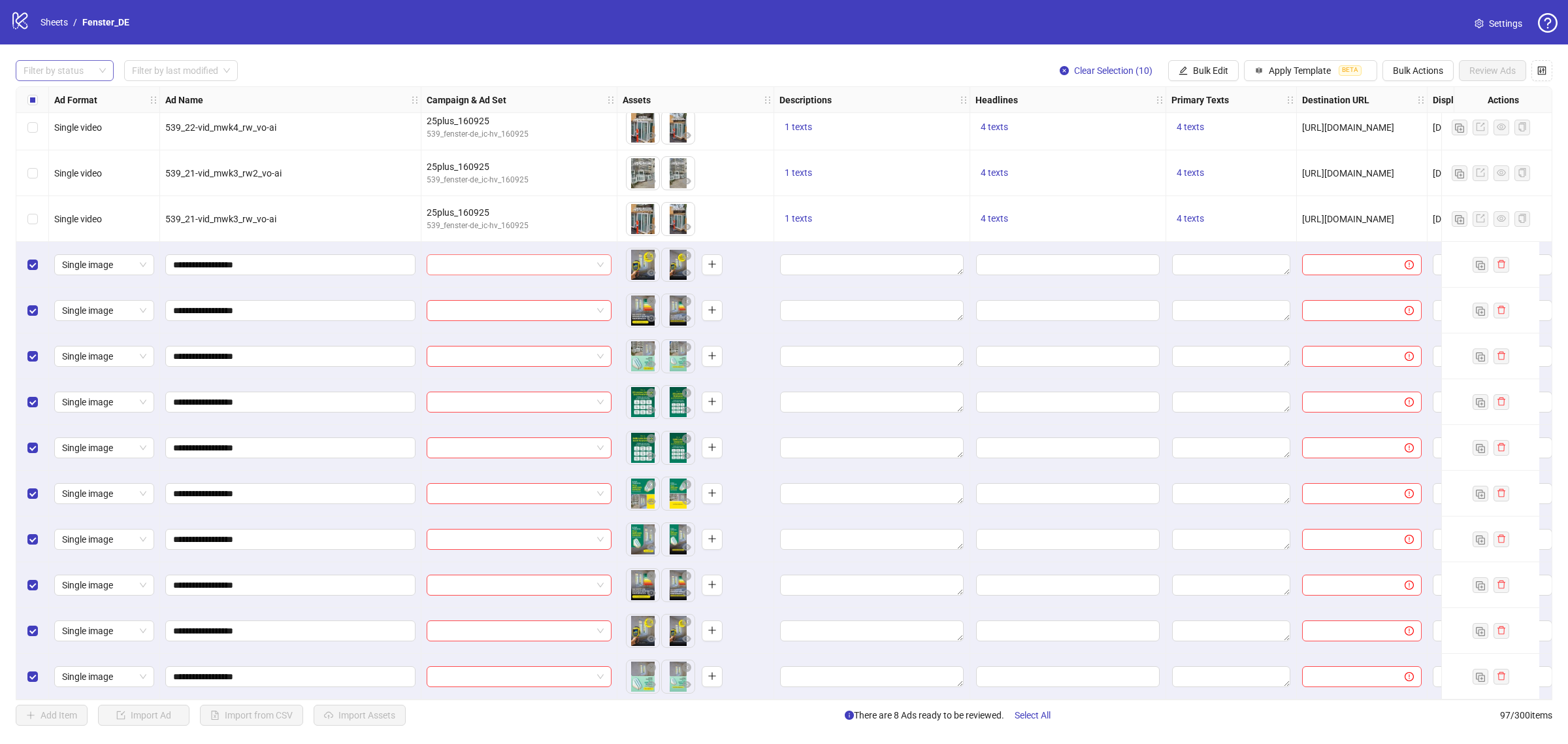
click at [537, 262] on input "search" at bounding box center [513, 264] width 157 height 19
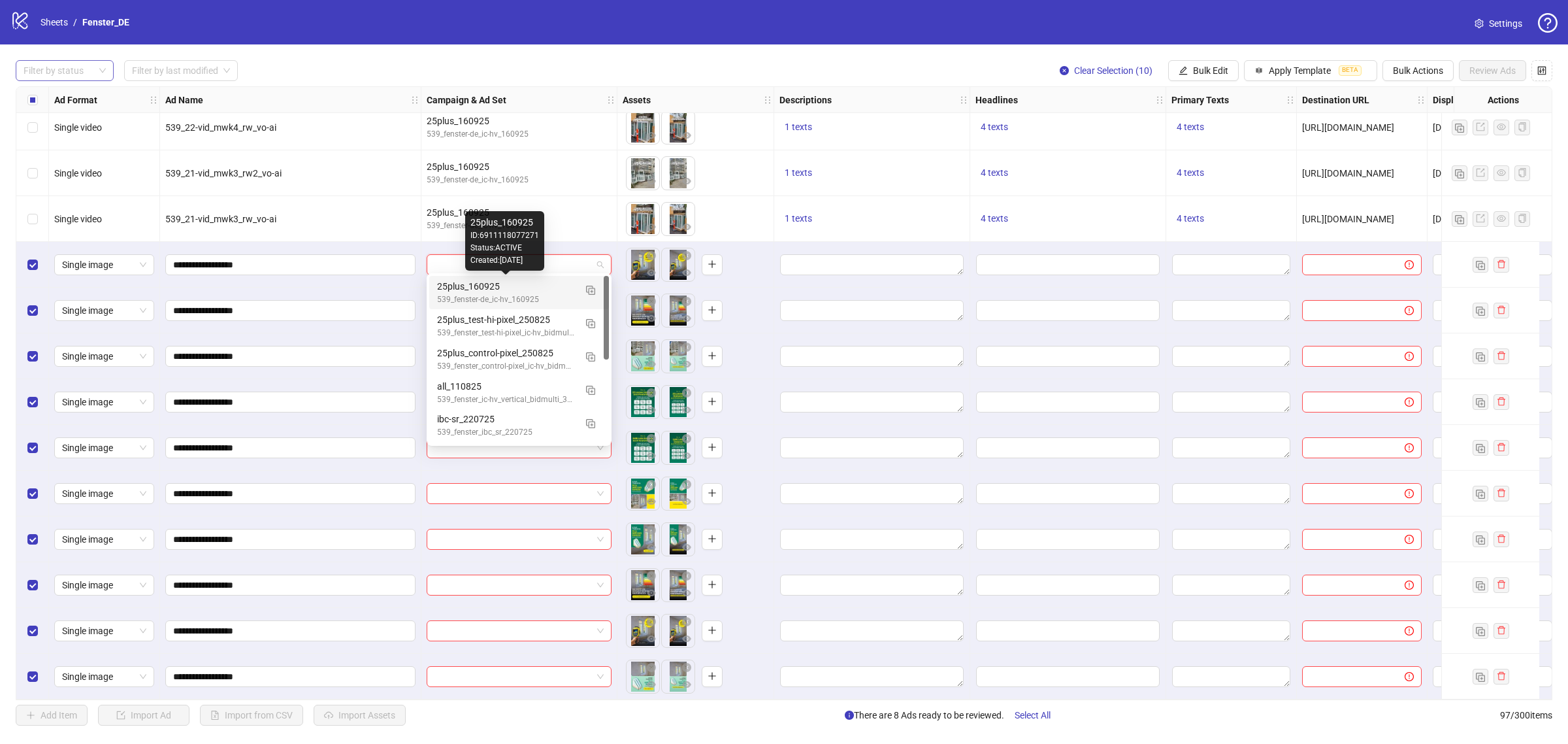
click at [539, 290] on div "25plus_160925" at bounding box center [506, 286] width 138 height 14
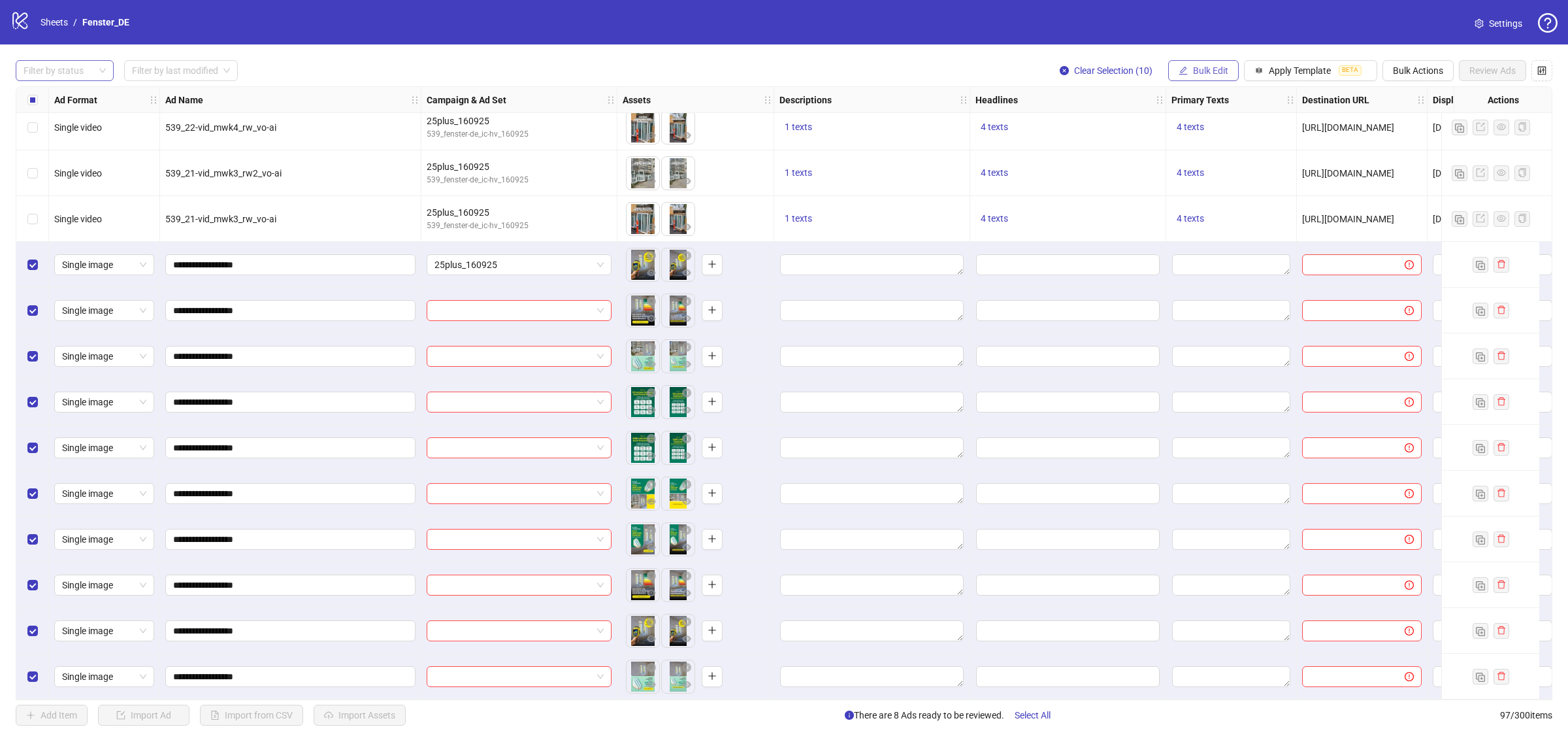
click at [1207, 76] on span "Bulk Edit" at bounding box center [1210, 70] width 35 height 11
click at [1216, 142] on span "Campaign & Ad Set" at bounding box center [1214, 139] width 78 height 14
click at [1286, 160] on icon "check" at bounding box center [1288, 162] width 9 height 9
click at [889, 77] on div "Filter by status Filter by last modified Clear Selection (10) Bulk Edit Apply T…" at bounding box center [784, 70] width 1537 height 21
click at [440, 287] on div "25plus_160925" at bounding box center [519, 310] width 196 height 46
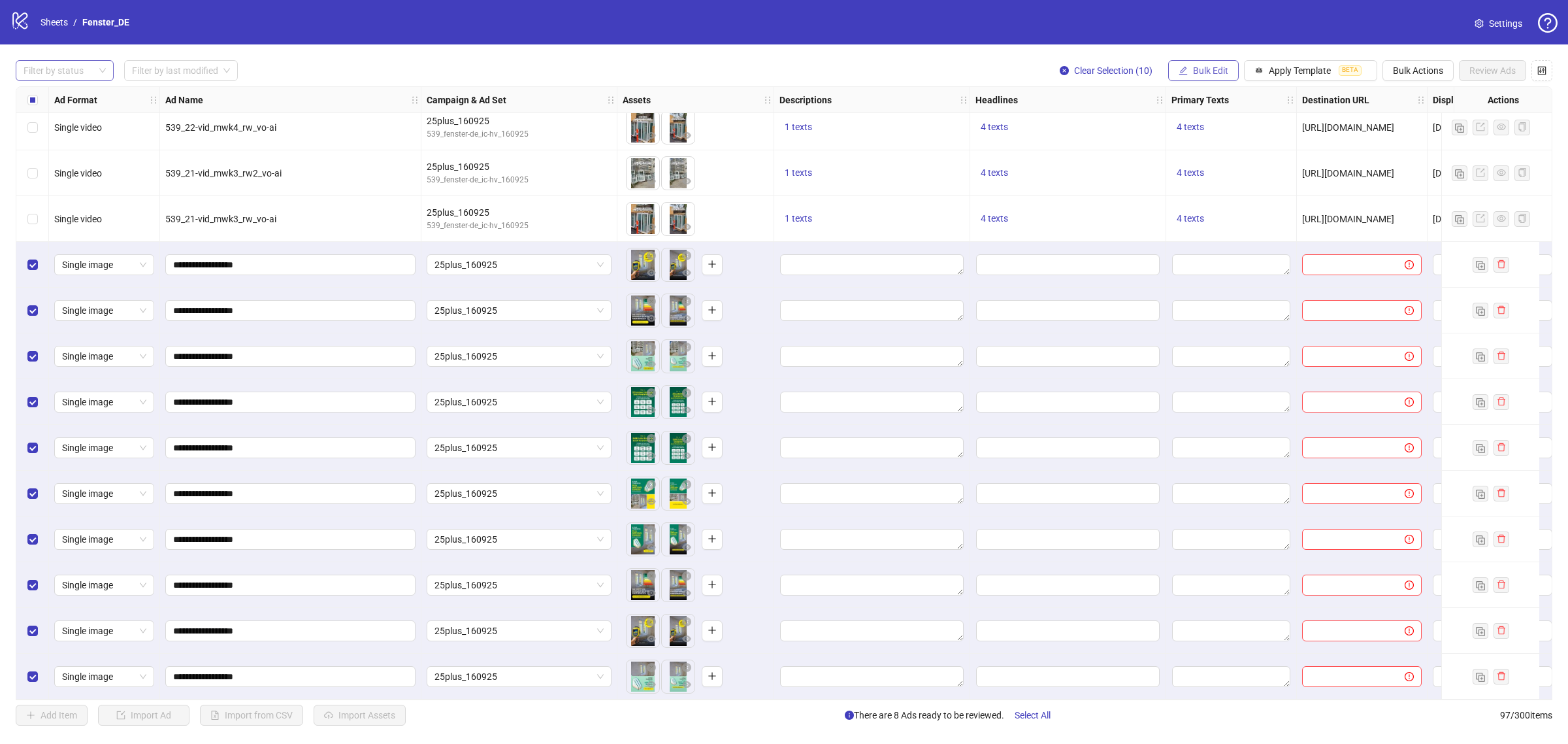
click at [1183, 76] on button "Bulk Edit" at bounding box center [1203, 70] width 70 height 21
click at [1208, 153] on span "Descriptions" at bounding box center [1214, 160] width 78 height 14
click at [1203, 73] on span "Bulk Edit" at bounding box center [1210, 70] width 35 height 11
click at [83, 66] on div at bounding box center [58, 70] width 79 height 18
click at [73, 96] on div "Draft" at bounding box center [65, 98] width 77 height 14
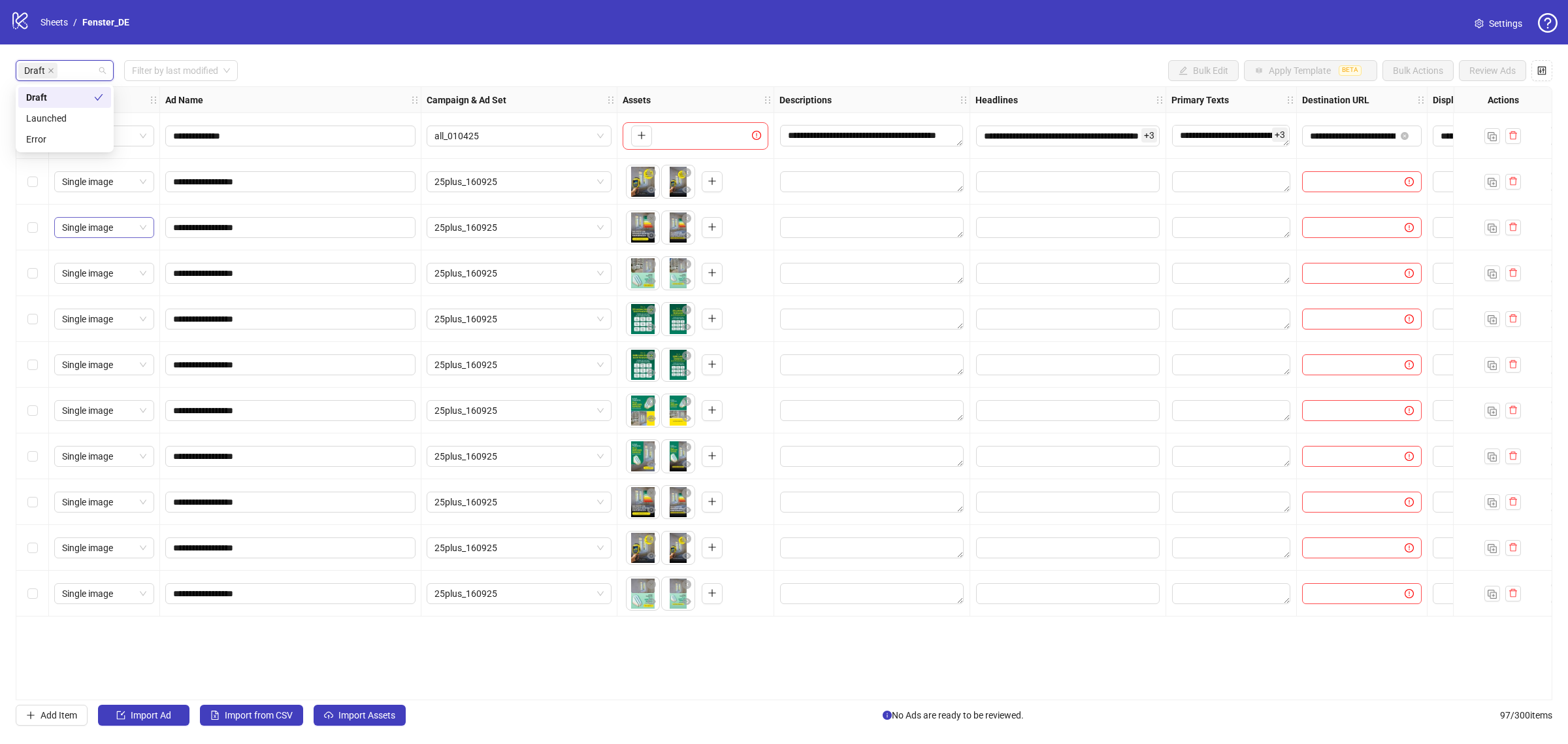
scroll to position [0, 0]
click at [397, 47] on div "**********" at bounding box center [784, 393] width 1568 height 697
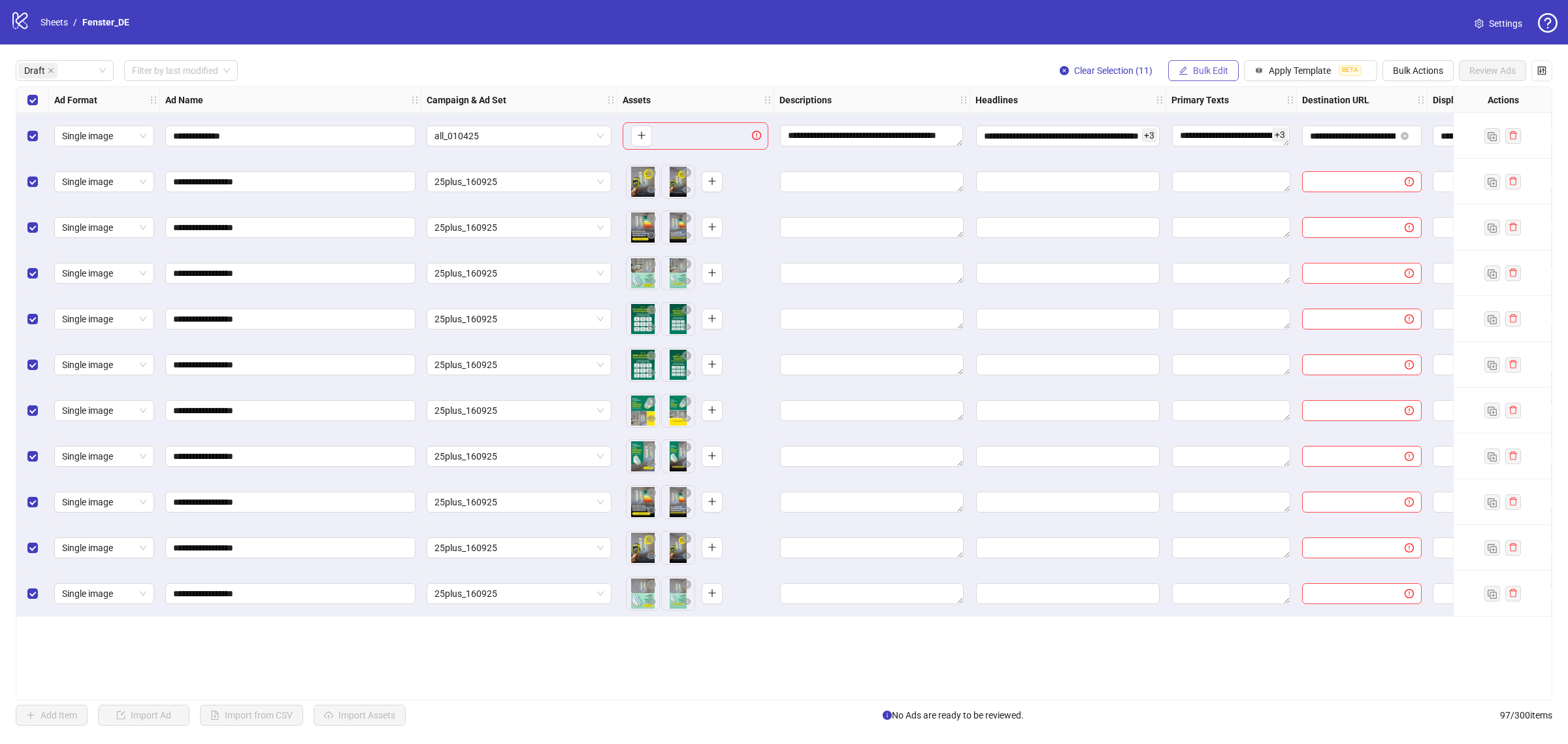
click at [1210, 66] on span "Bulk Edit" at bounding box center [1210, 70] width 35 height 11
click at [1227, 157] on span "Descriptions" at bounding box center [1214, 160] width 78 height 14
click at [1142, 33] on div "logo/logo-mobile Sheets / Fenster_DE Settings" at bounding box center [784, 22] width 1548 height 24
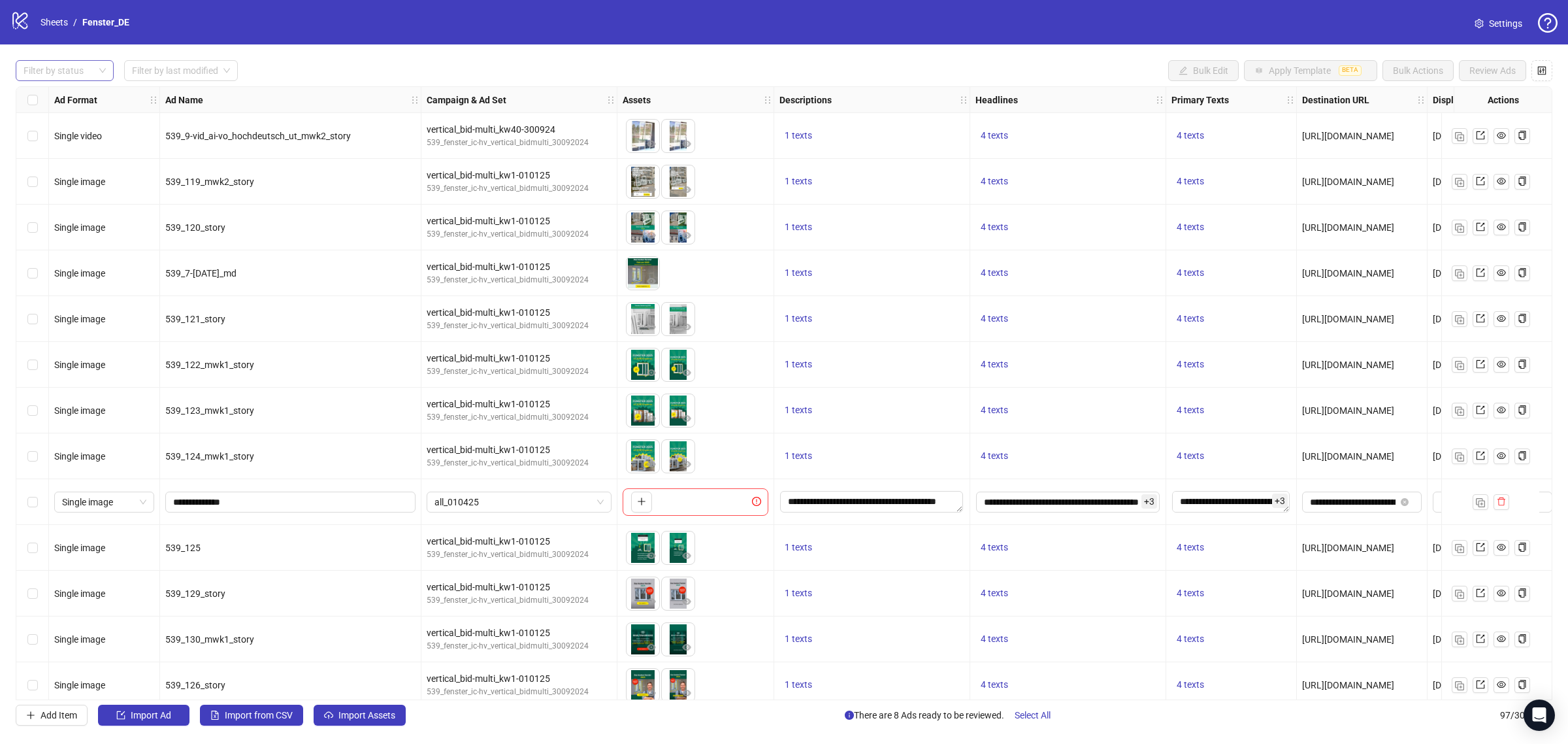
click at [76, 70] on div at bounding box center [58, 70] width 79 height 18
click at [68, 98] on div "Draft" at bounding box center [65, 98] width 77 height 14
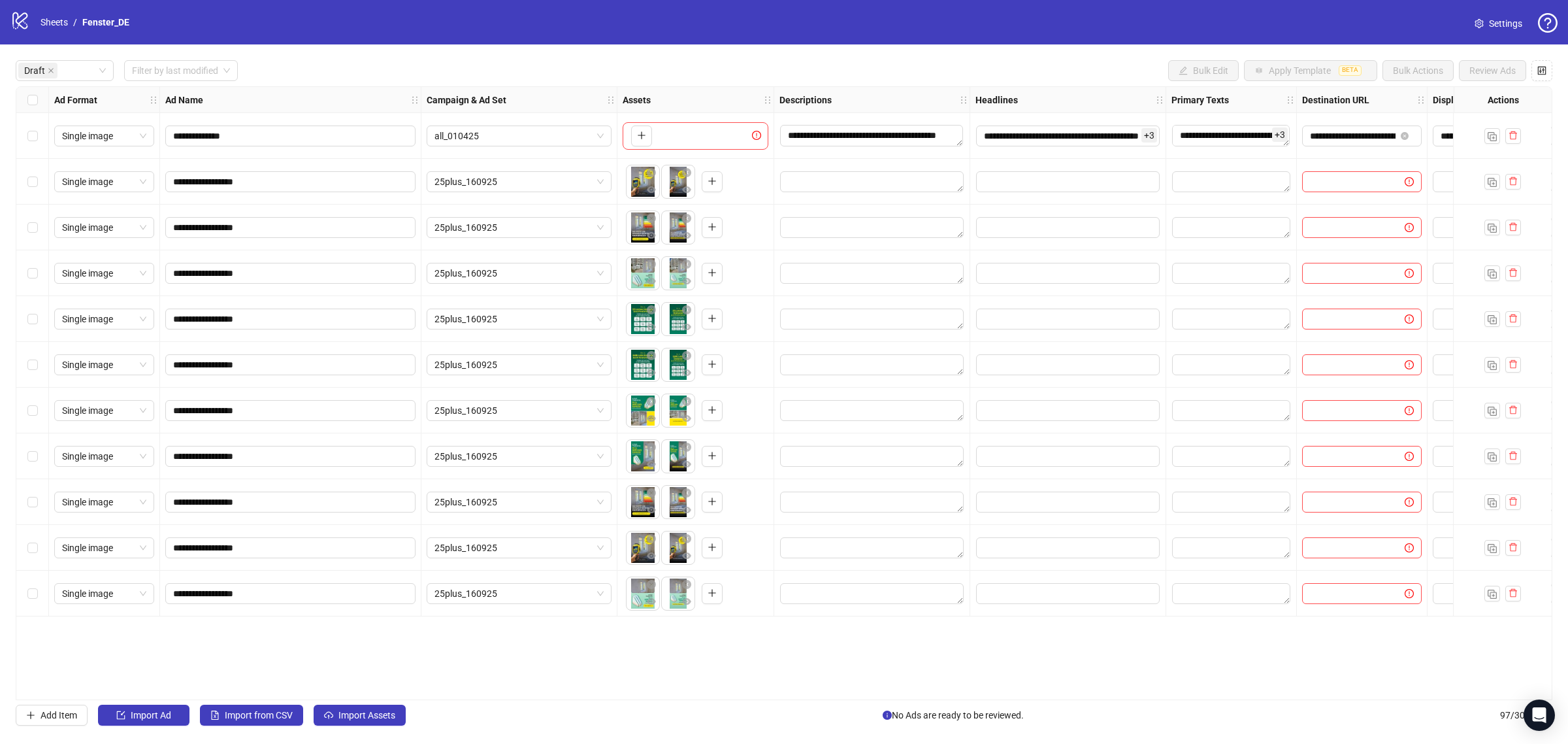
click at [353, 671] on div "**********" at bounding box center [784, 393] width 1537 height 614
click at [40, 103] on div "Select all rows" at bounding box center [33, 100] width 33 height 26
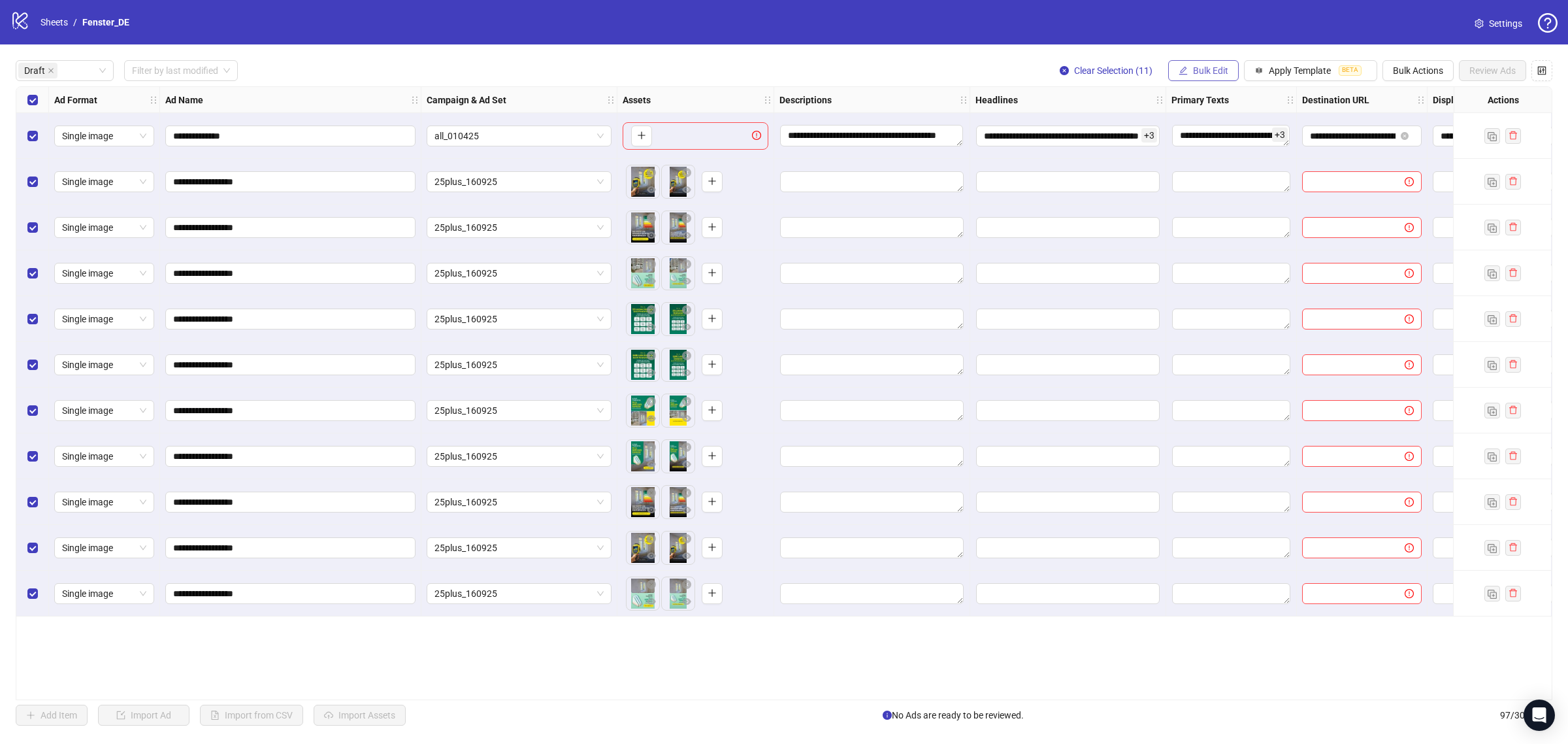
click at [1200, 81] on button "Bulk Edit" at bounding box center [1203, 70] width 70 height 21
click at [1207, 161] on span "Descriptions" at bounding box center [1214, 160] width 78 height 14
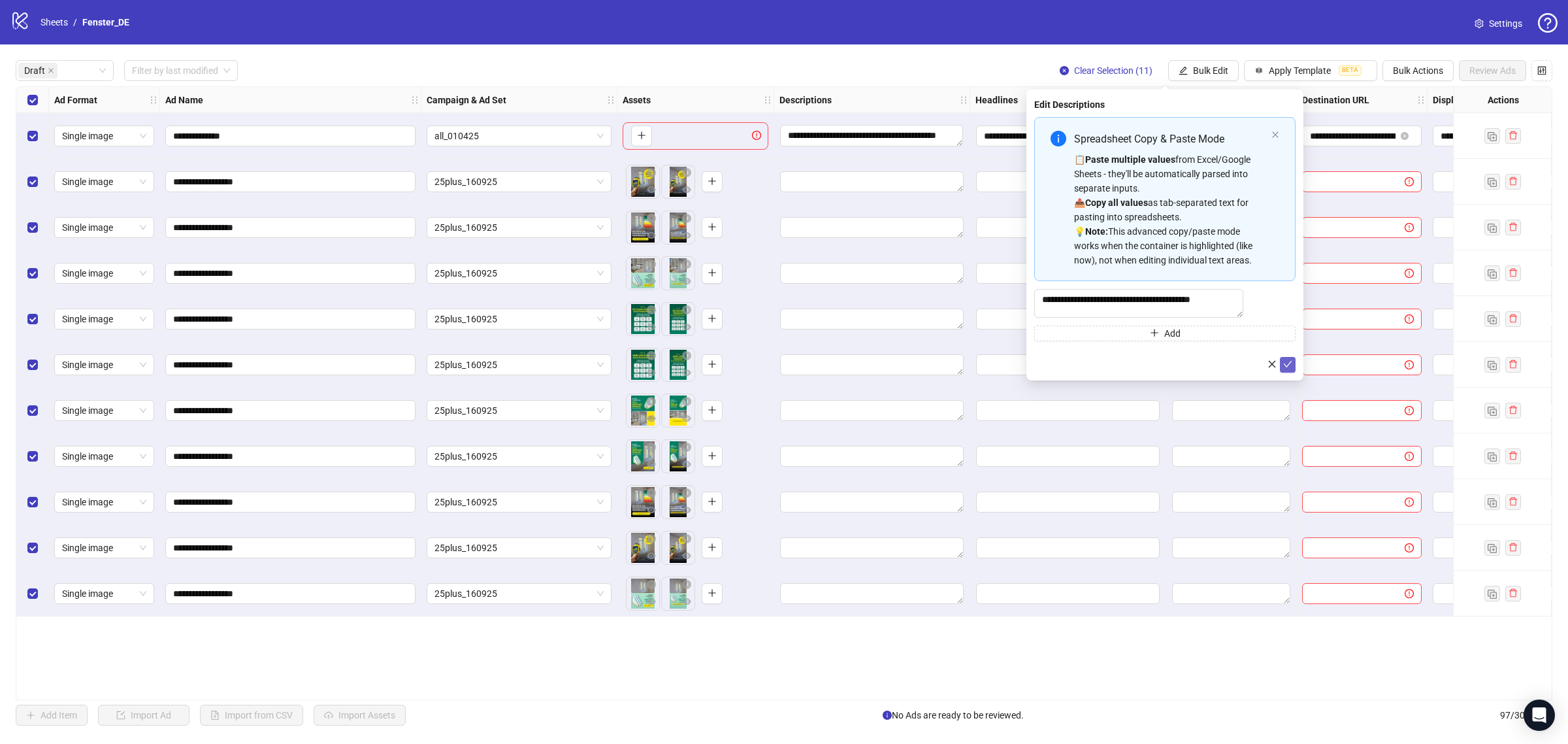
click at [1289, 369] on icon "check" at bounding box center [1288, 364] width 9 height 9
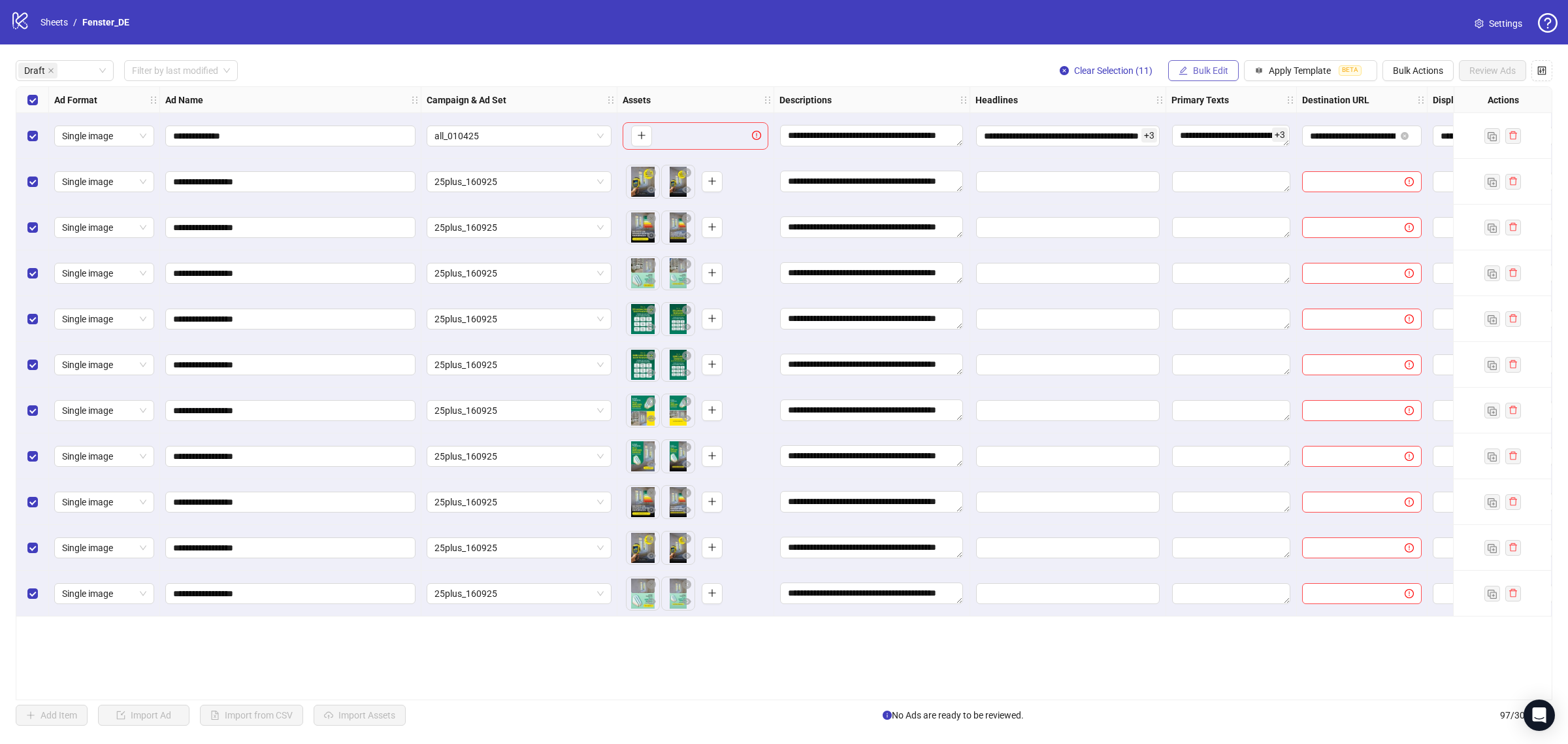
click at [1200, 73] on span "Bulk Edit" at bounding box center [1210, 70] width 35 height 11
click at [1210, 190] on li "Headlines" at bounding box center [1214, 181] width 93 height 21
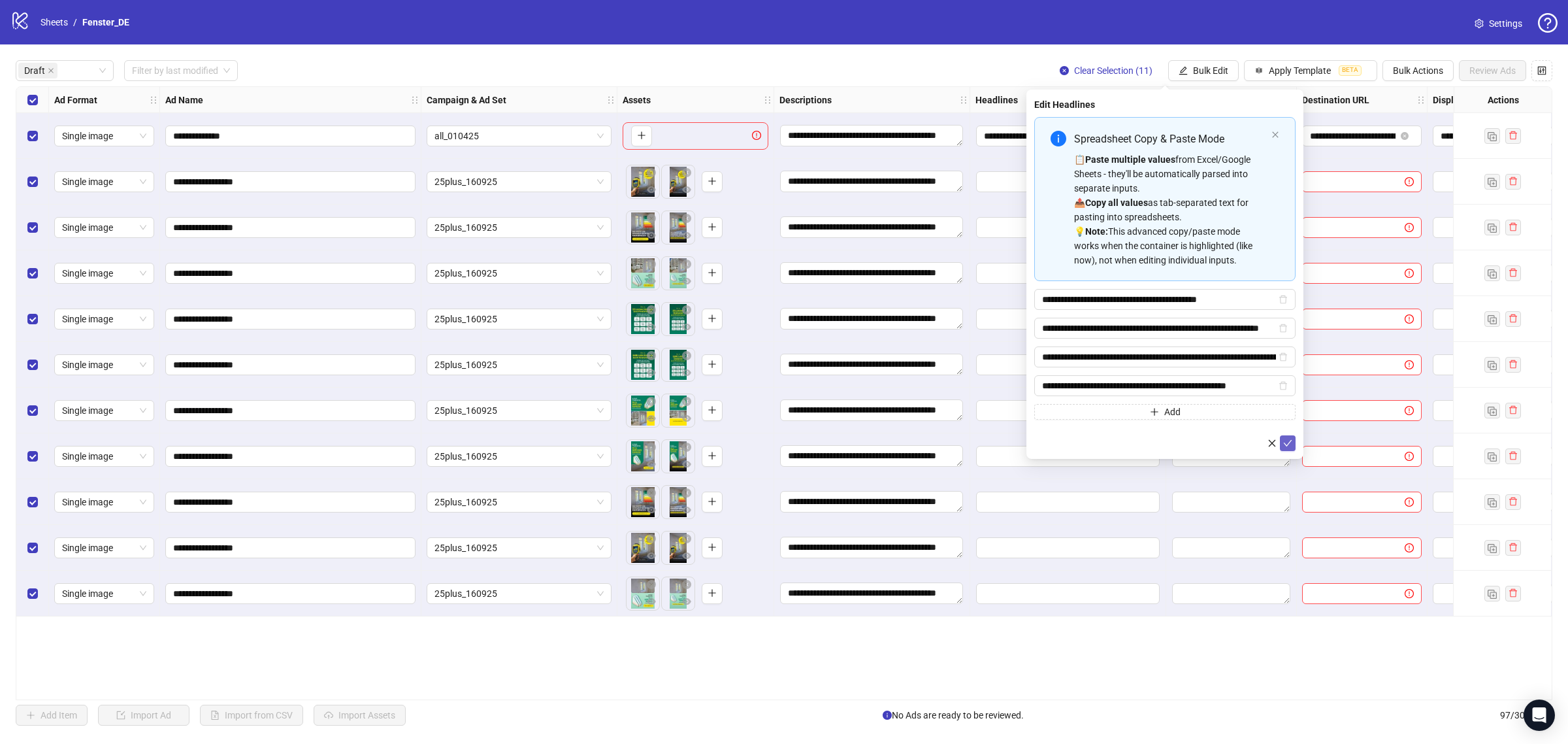
click at [1290, 448] on icon "check" at bounding box center [1288, 443] width 9 height 9
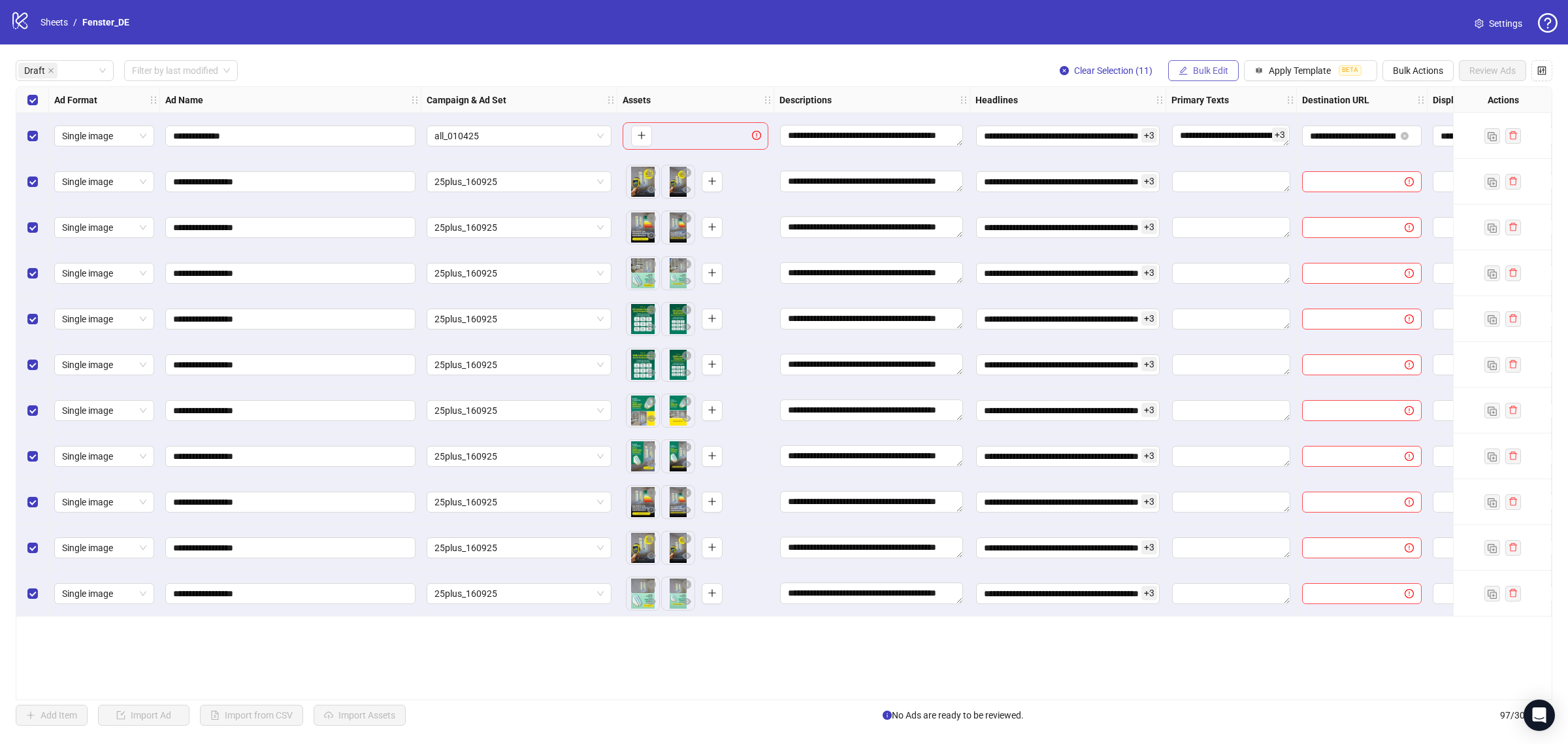
click at [1218, 69] on span "Bulk Edit" at bounding box center [1210, 70] width 35 height 11
click at [1226, 204] on span "Primary Texts" at bounding box center [1214, 202] width 78 height 14
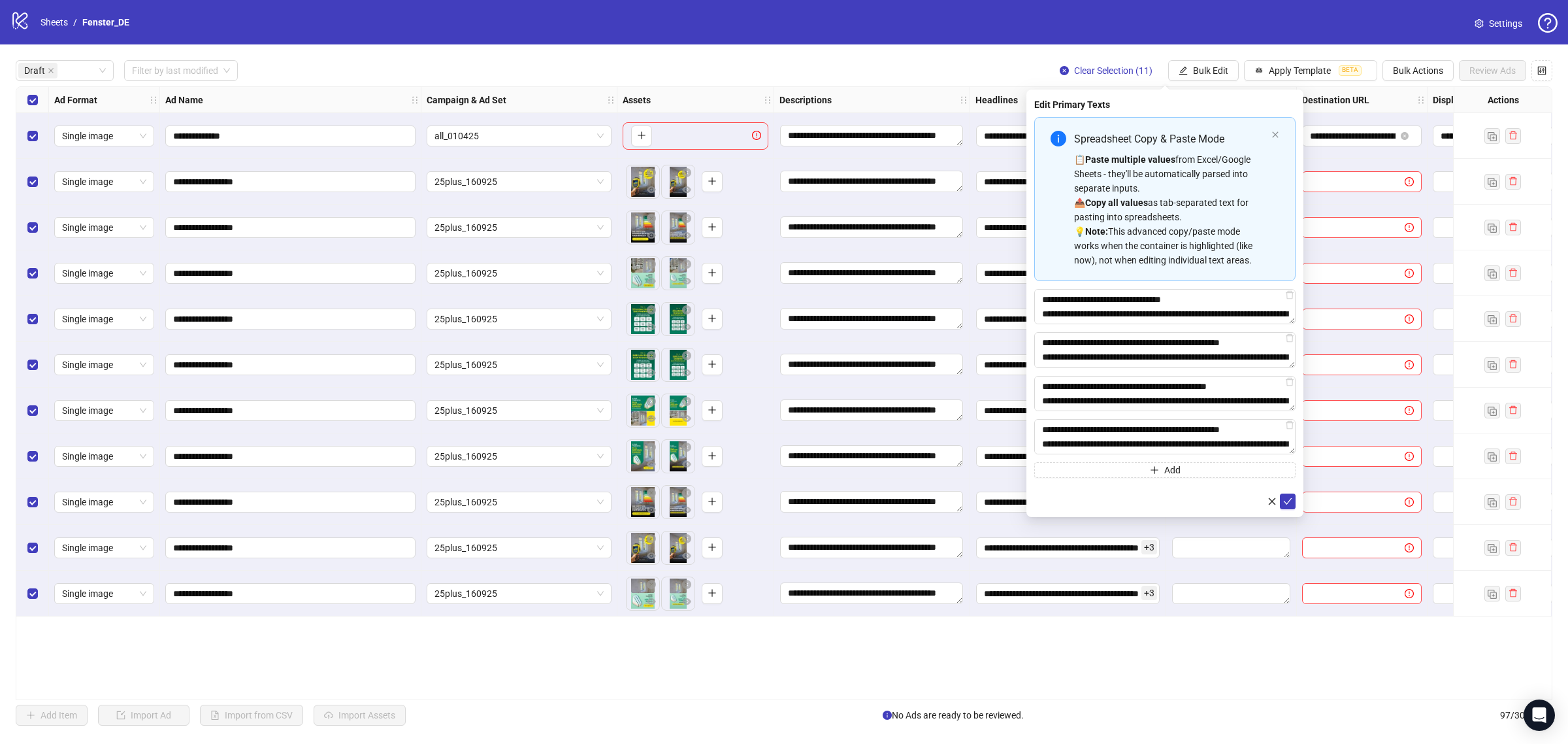
click at [1291, 510] on div "**********" at bounding box center [1165, 303] width 277 height 428
click at [1291, 509] on button "submit" at bounding box center [1288, 502] width 16 height 16
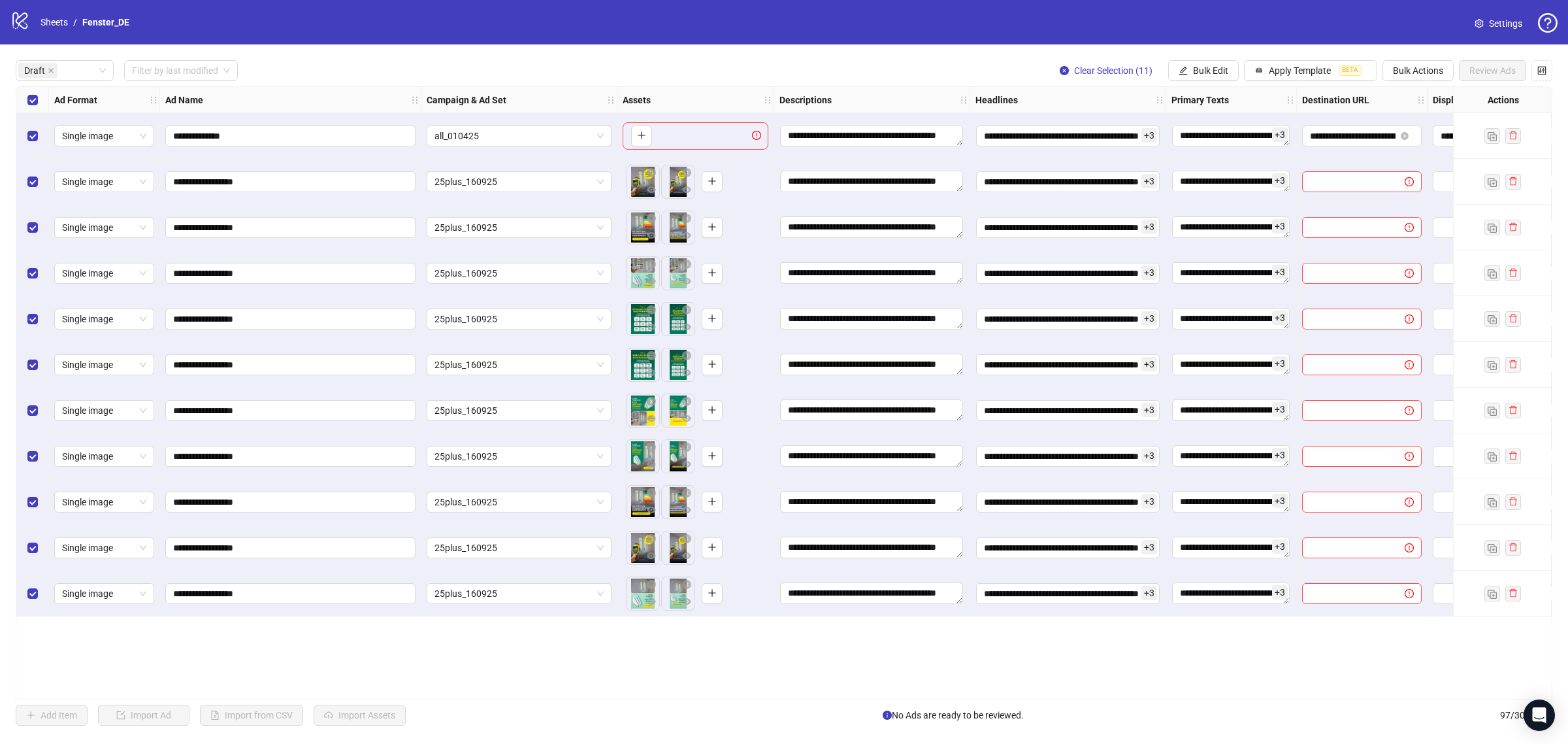
scroll to position [0, 139]
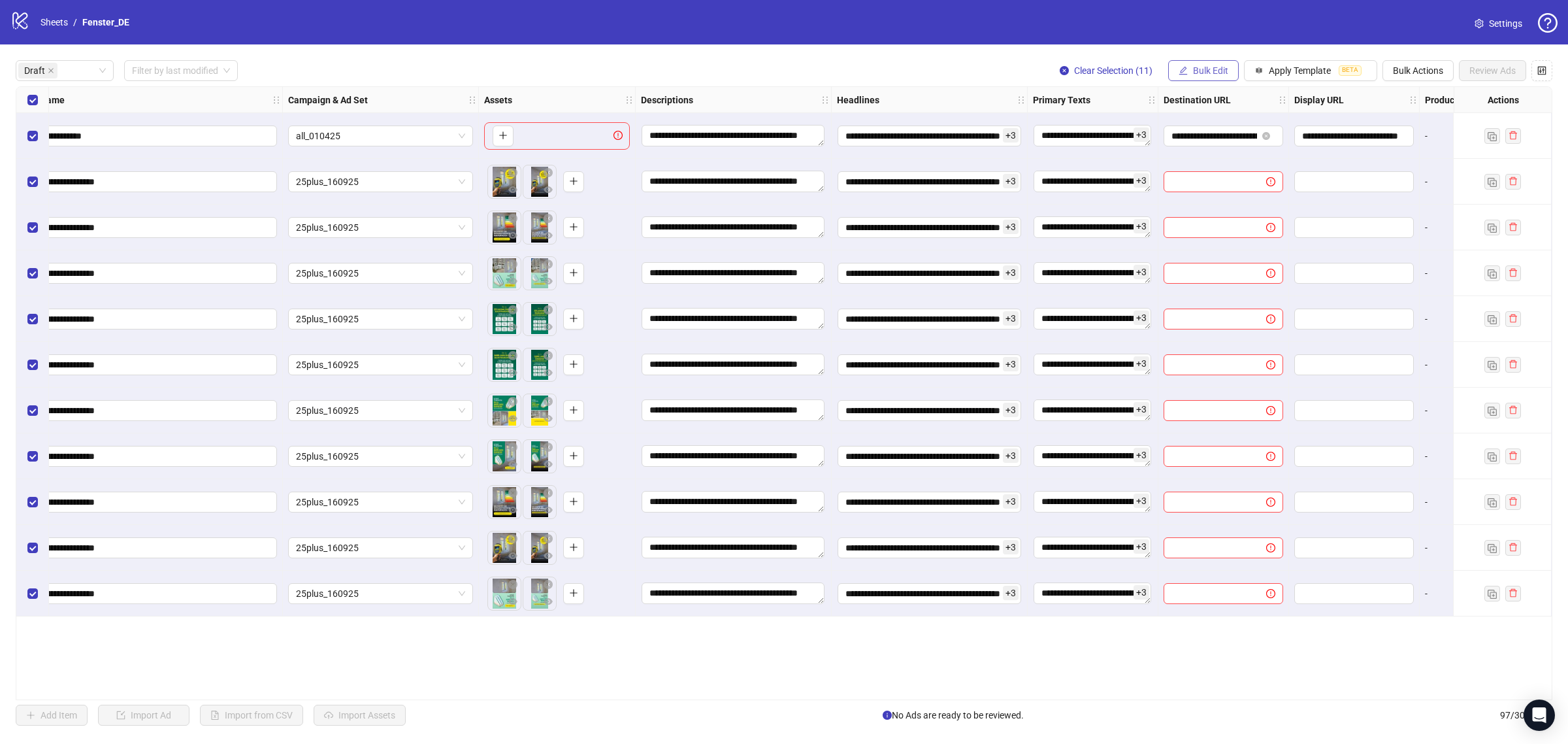
click at [1224, 65] on span "Bulk Edit" at bounding box center [1210, 70] width 35 height 11
click at [1231, 220] on span "Destination URL" at bounding box center [1214, 222] width 78 height 14
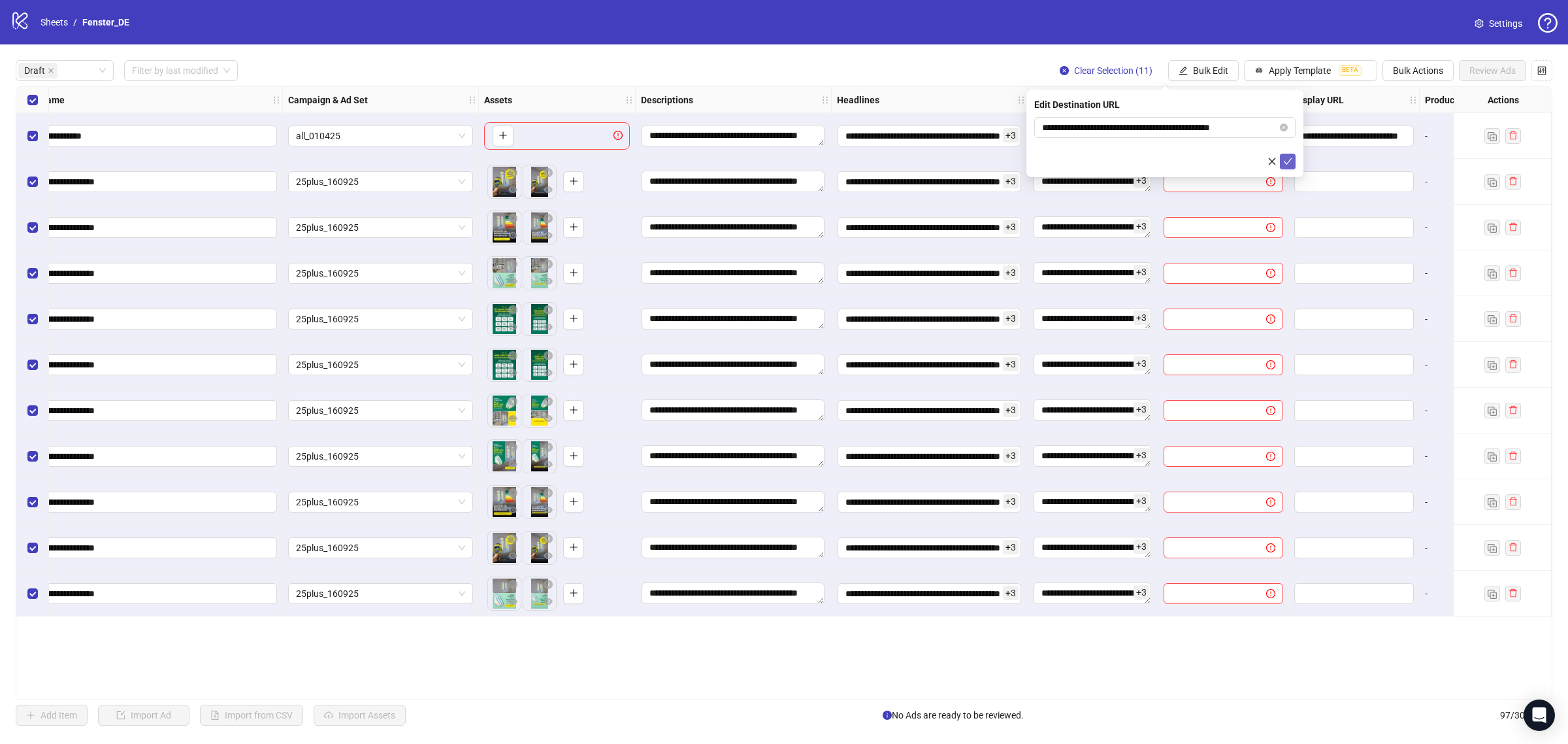
click at [1291, 164] on icon "check" at bounding box center [1288, 162] width 9 height 9
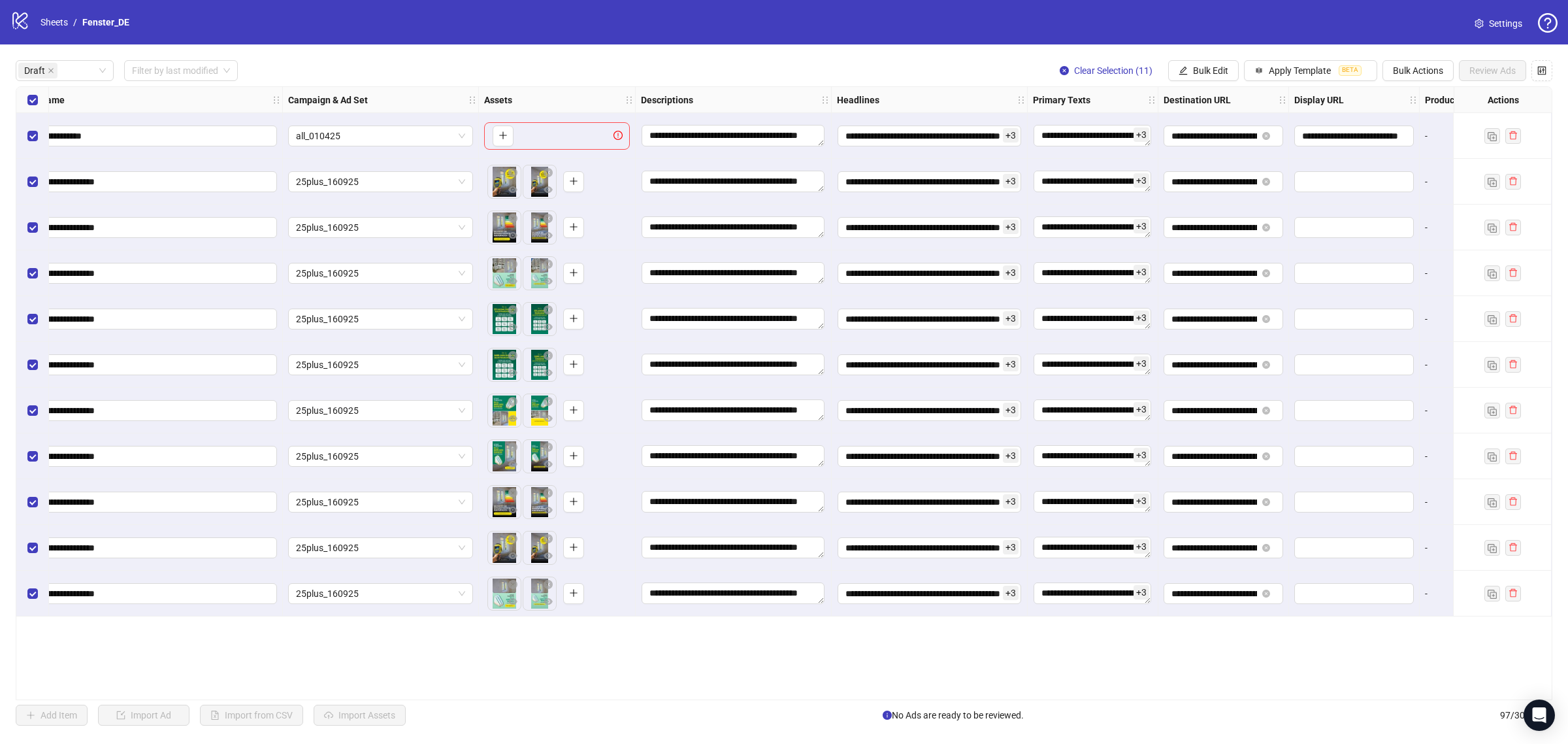
scroll to position [0, 340]
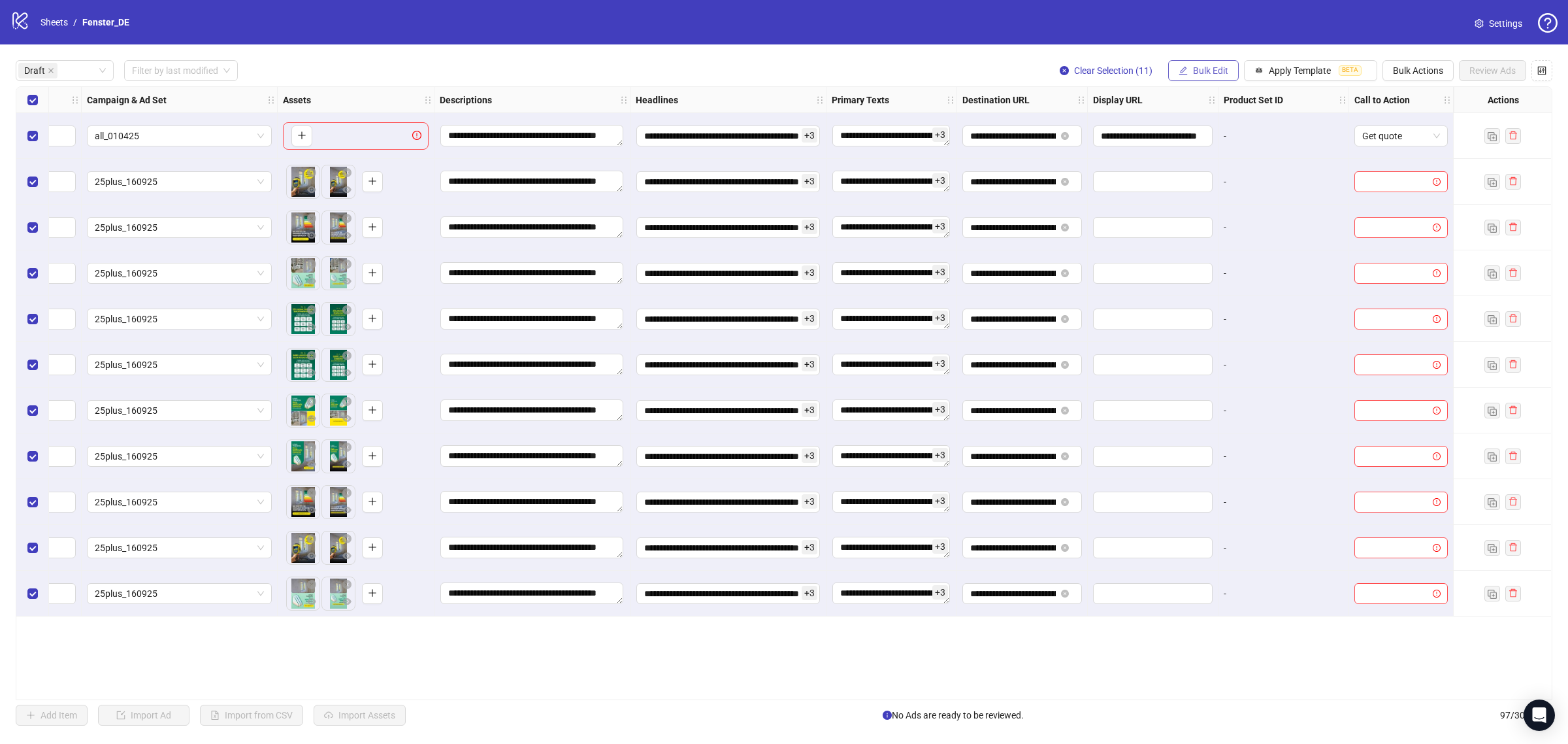
click at [1208, 73] on span "Bulk Edit" at bounding box center [1210, 70] width 35 height 11
click at [1232, 239] on span "Display URL" at bounding box center [1214, 243] width 78 height 14
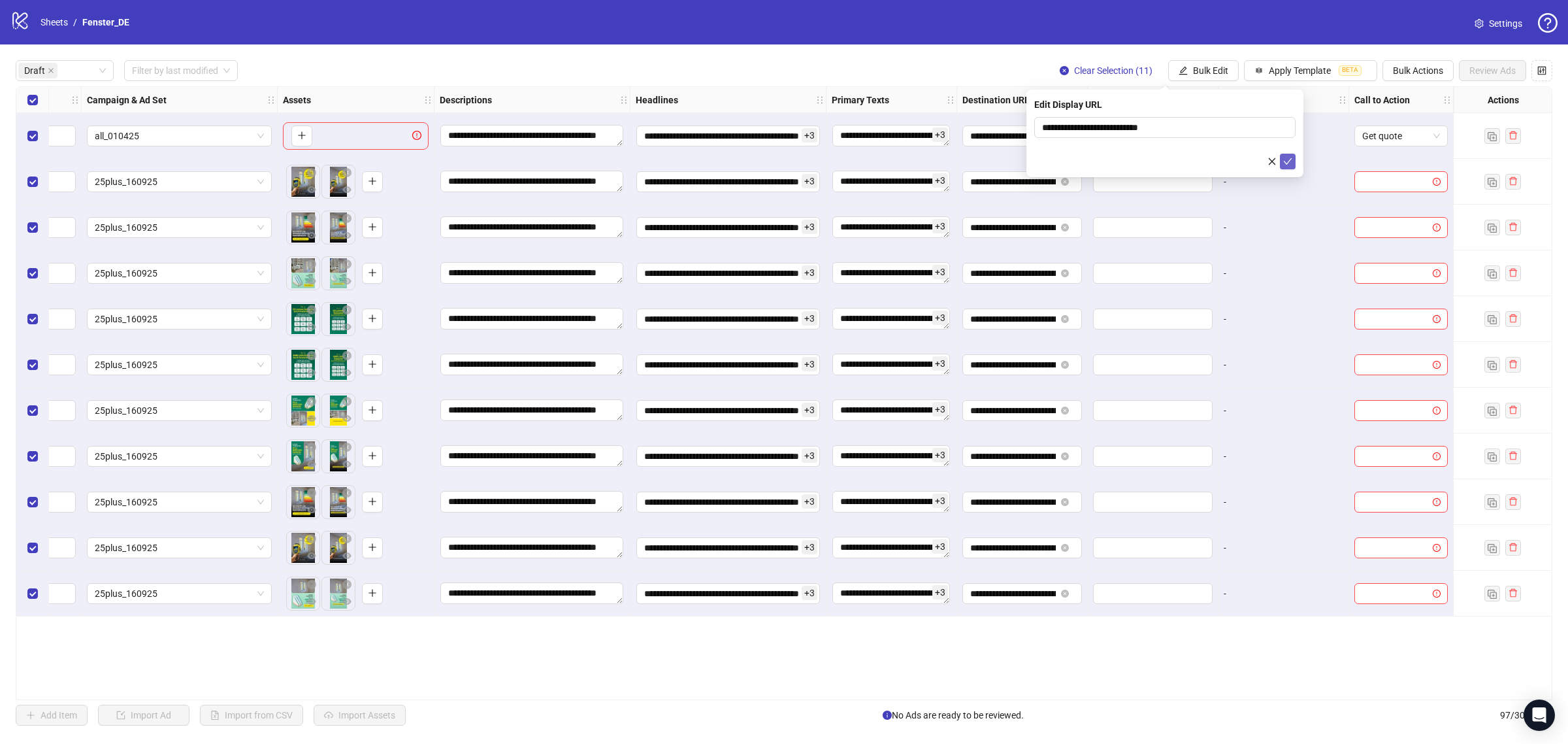
click at [1288, 162] on icon "check" at bounding box center [1289, 161] width 9 height 6
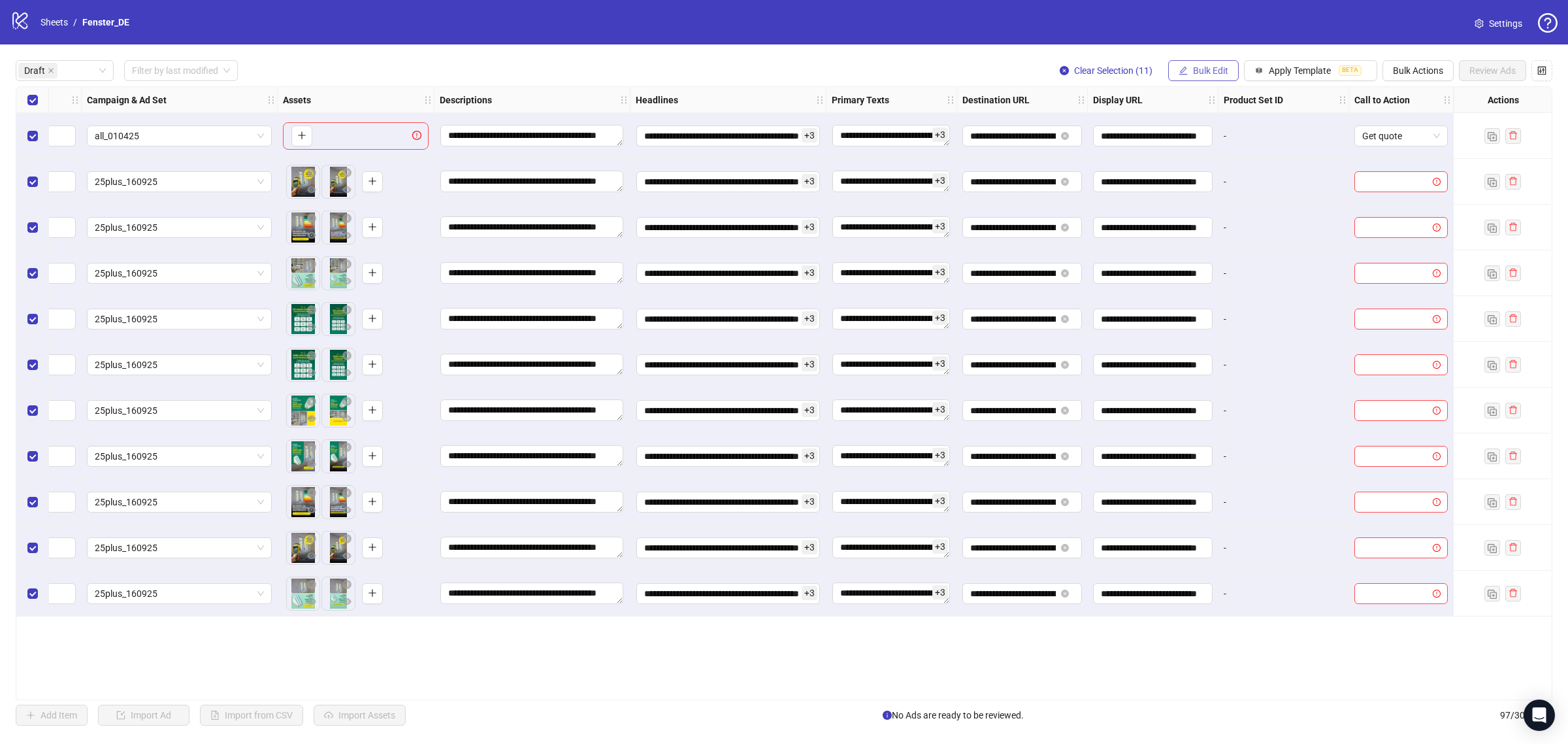
click at [1220, 66] on span "Bulk Edit" at bounding box center [1210, 70] width 35 height 11
click at [1225, 285] on span "Call to Action" at bounding box center [1214, 285] width 78 height 14
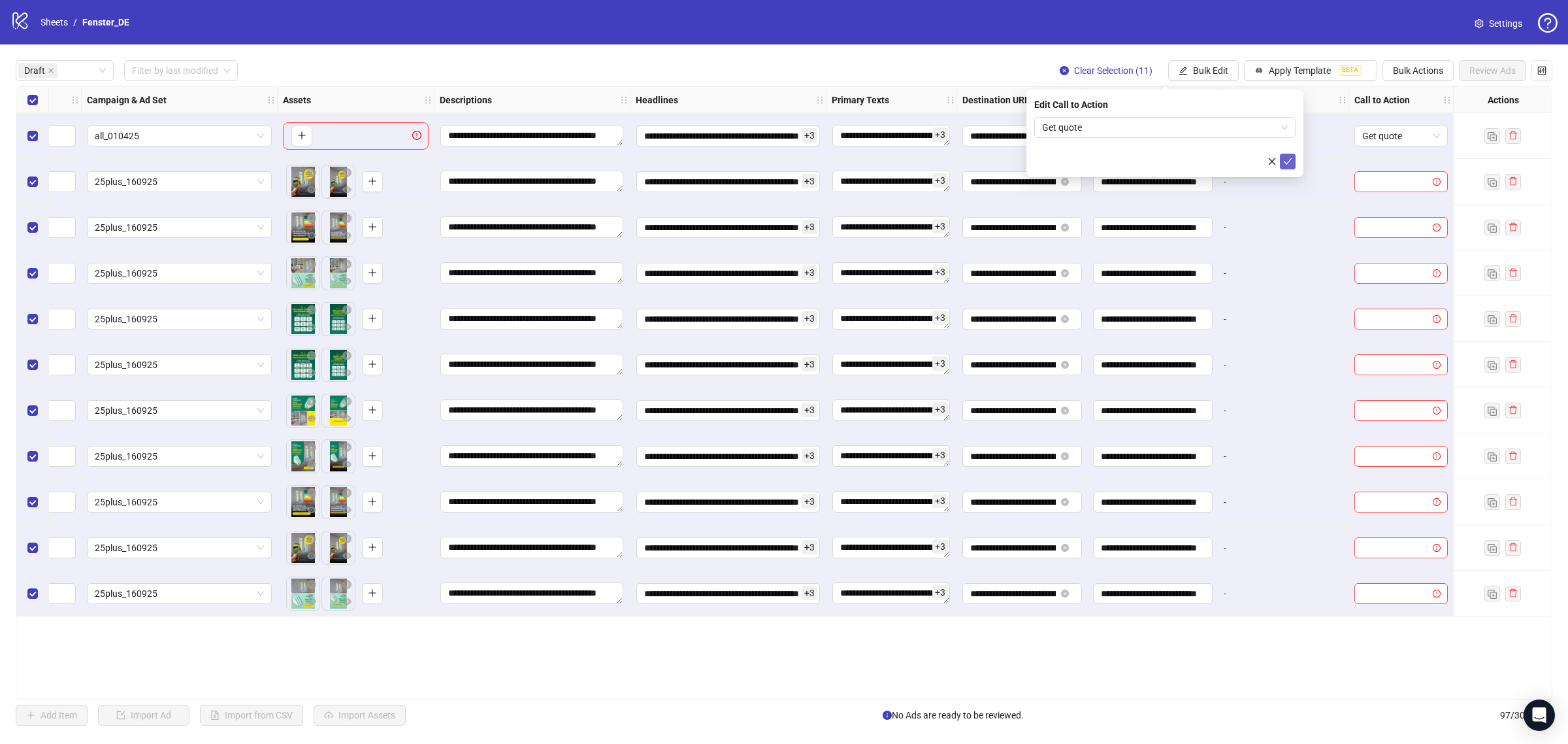
click at [1290, 161] on icon "check" at bounding box center [1288, 162] width 9 height 9
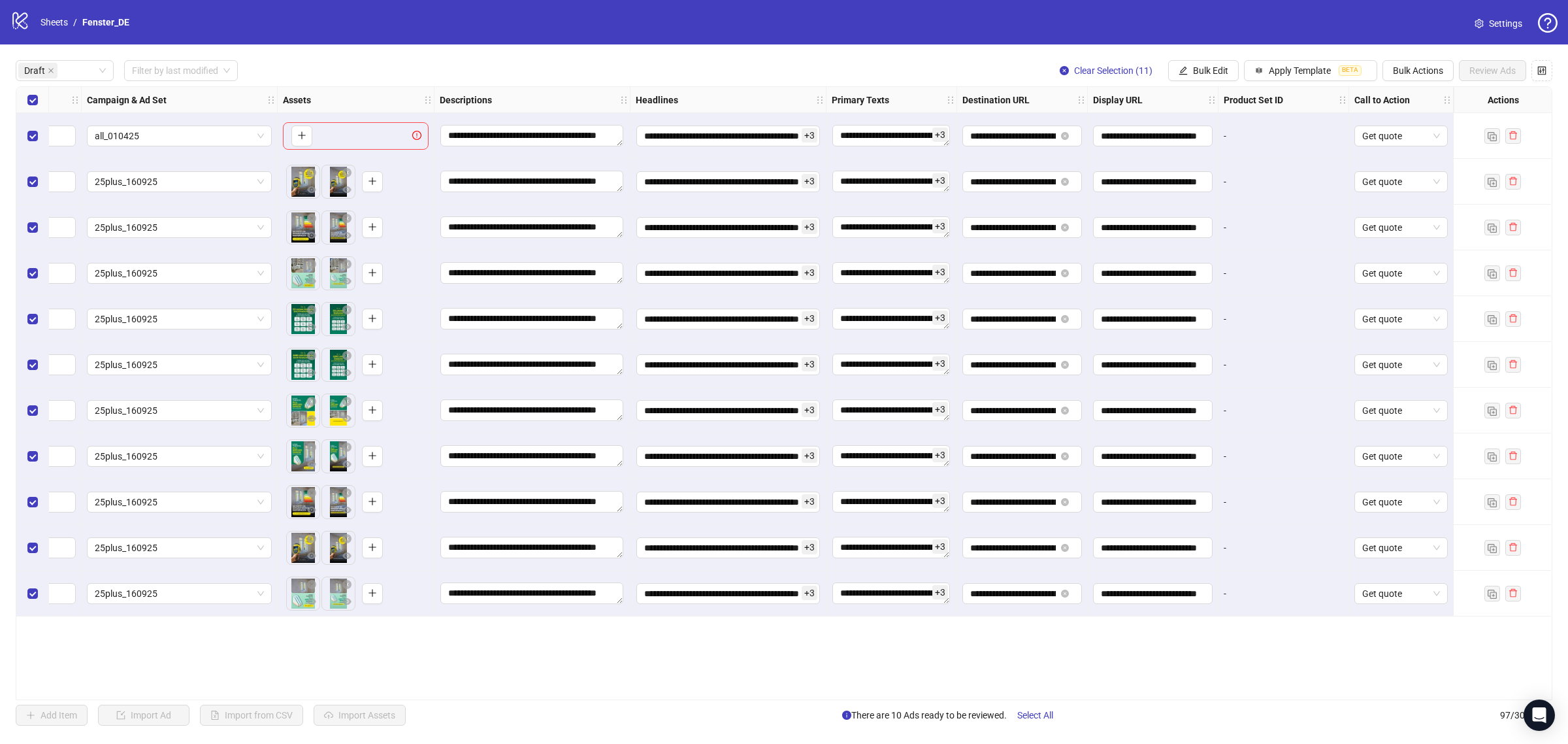
scroll to position [0, 0]
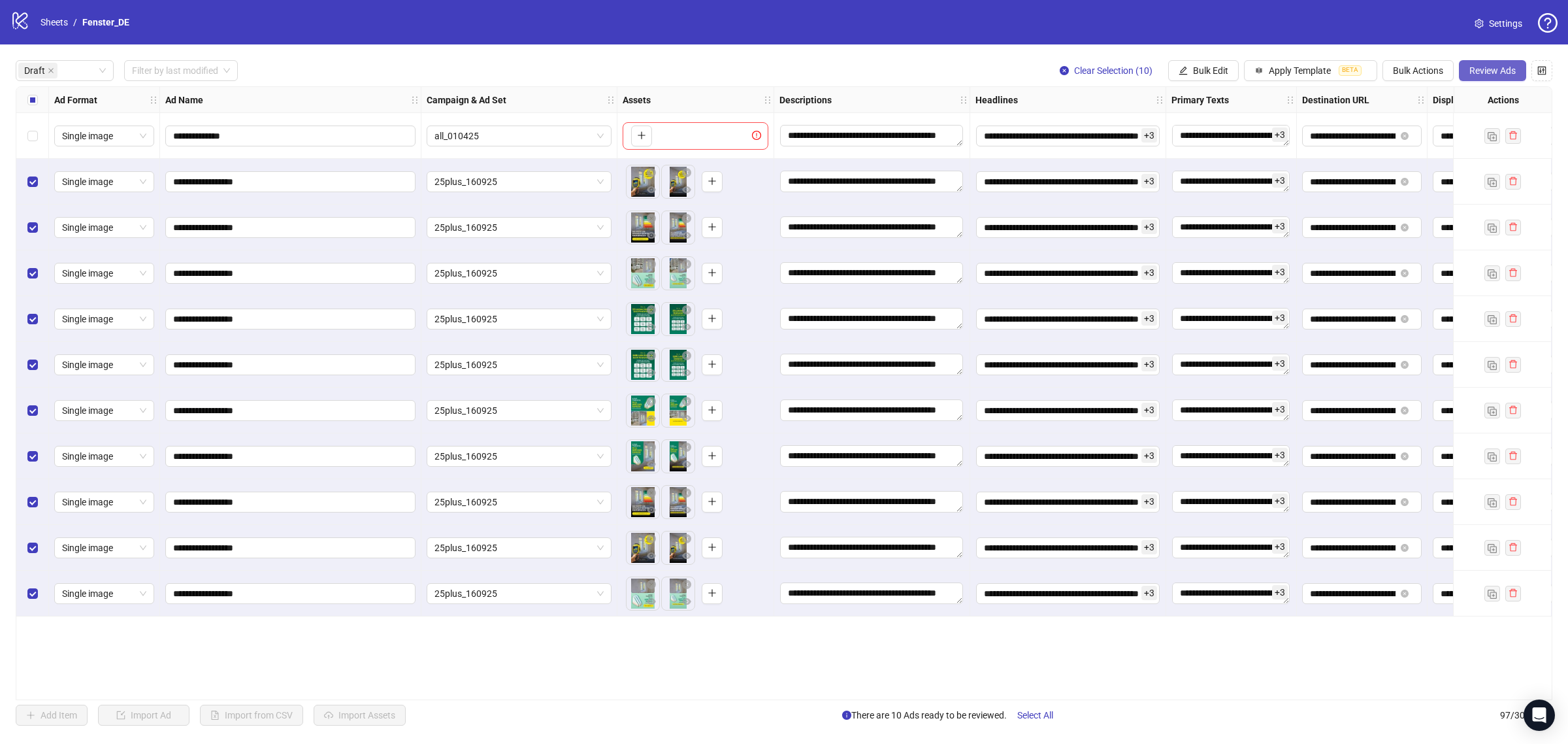
click at [1485, 76] on button "Review Ads" at bounding box center [1492, 70] width 68 height 21
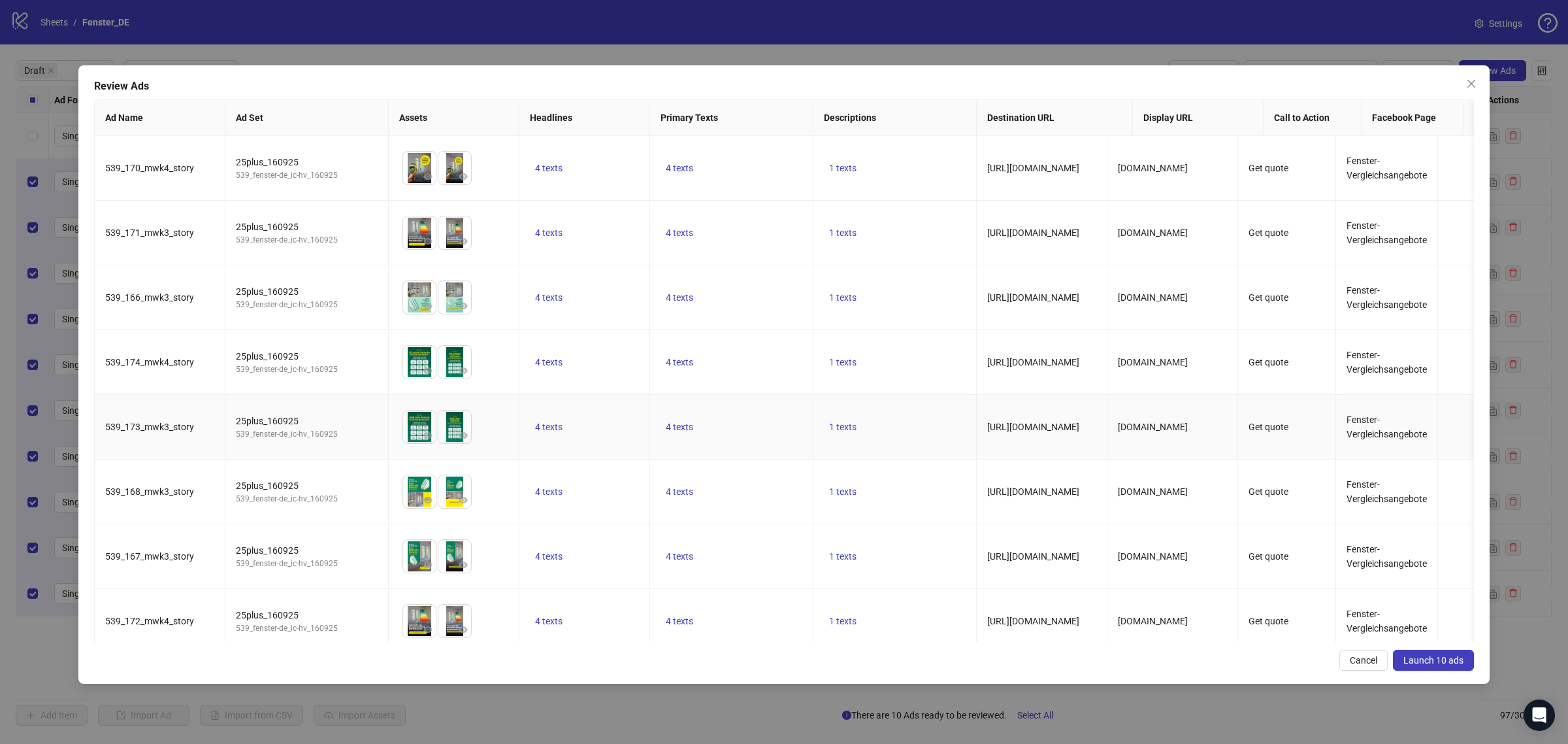
scroll to position [297, 0]
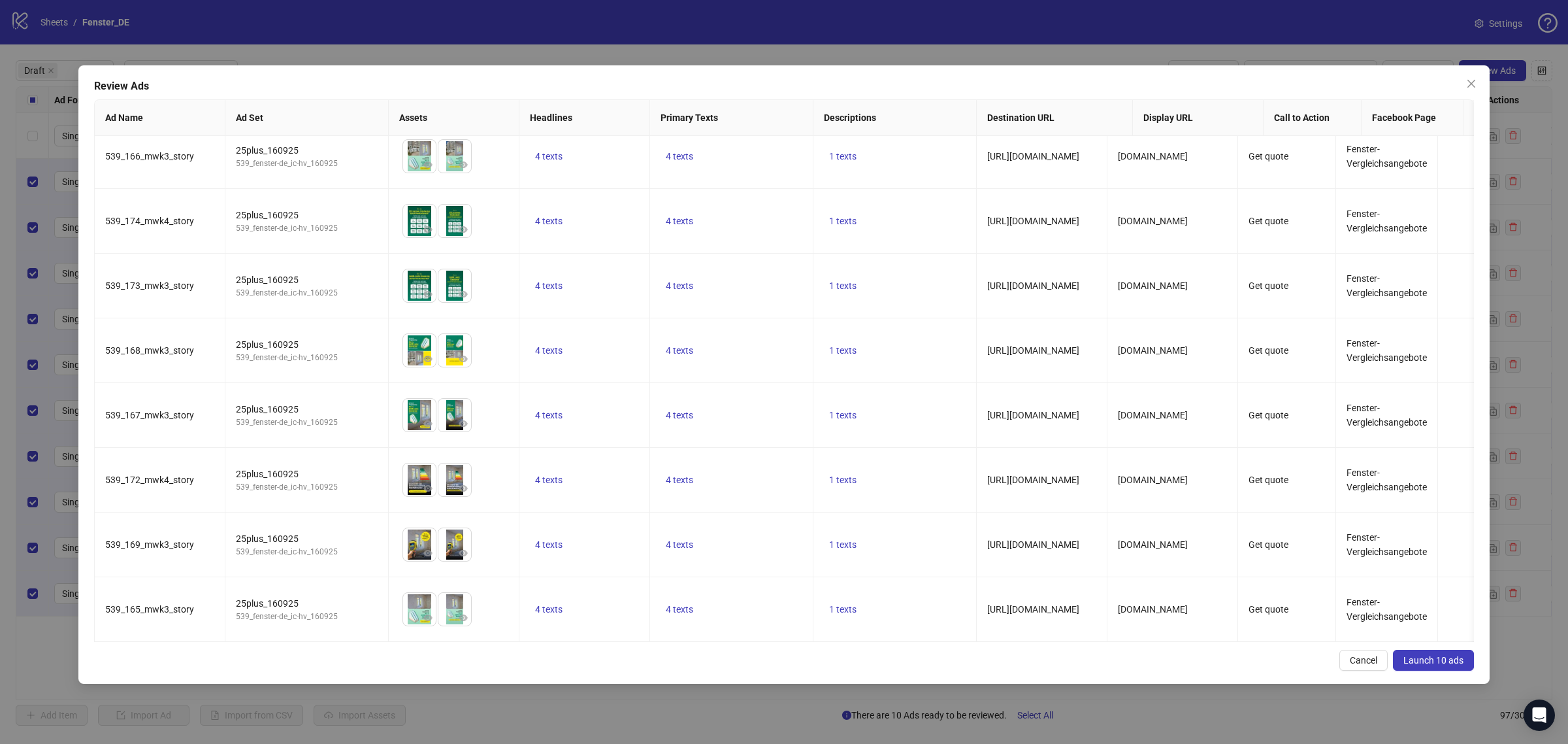
click at [1449, 661] on span "Launch 10 ads" at bounding box center [1434, 660] width 60 height 11
